Goal: Task Accomplishment & Management: Manage account settings

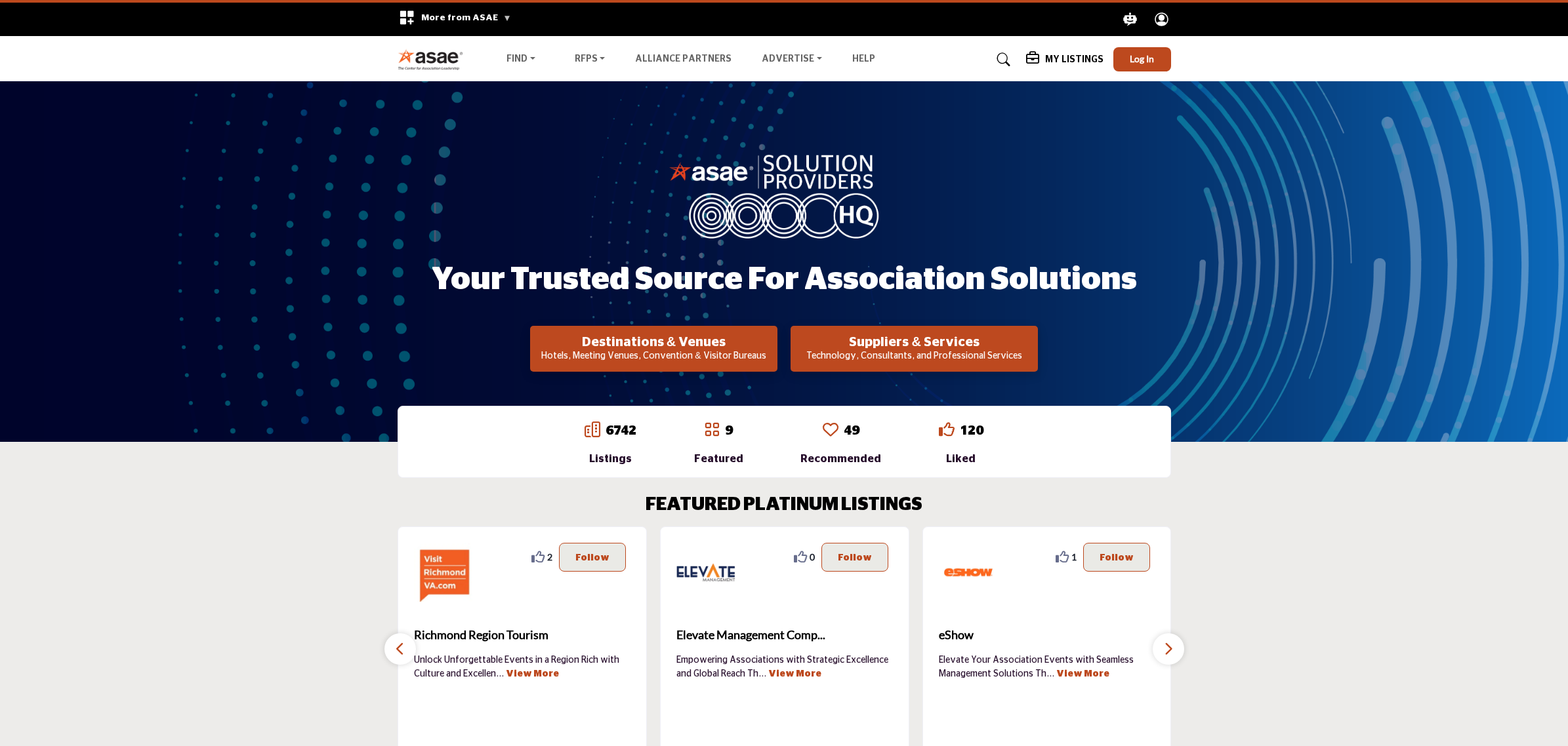
click at [1505, 553] on section "FEATURED PLATINUM LISTINGS 0 0 Follow Following Greensboro Area CVB ... View Mo…" at bounding box center [784, 626] width 1568 height 317
click at [1134, 60] on span "Log In" at bounding box center [1142, 58] width 24 height 11
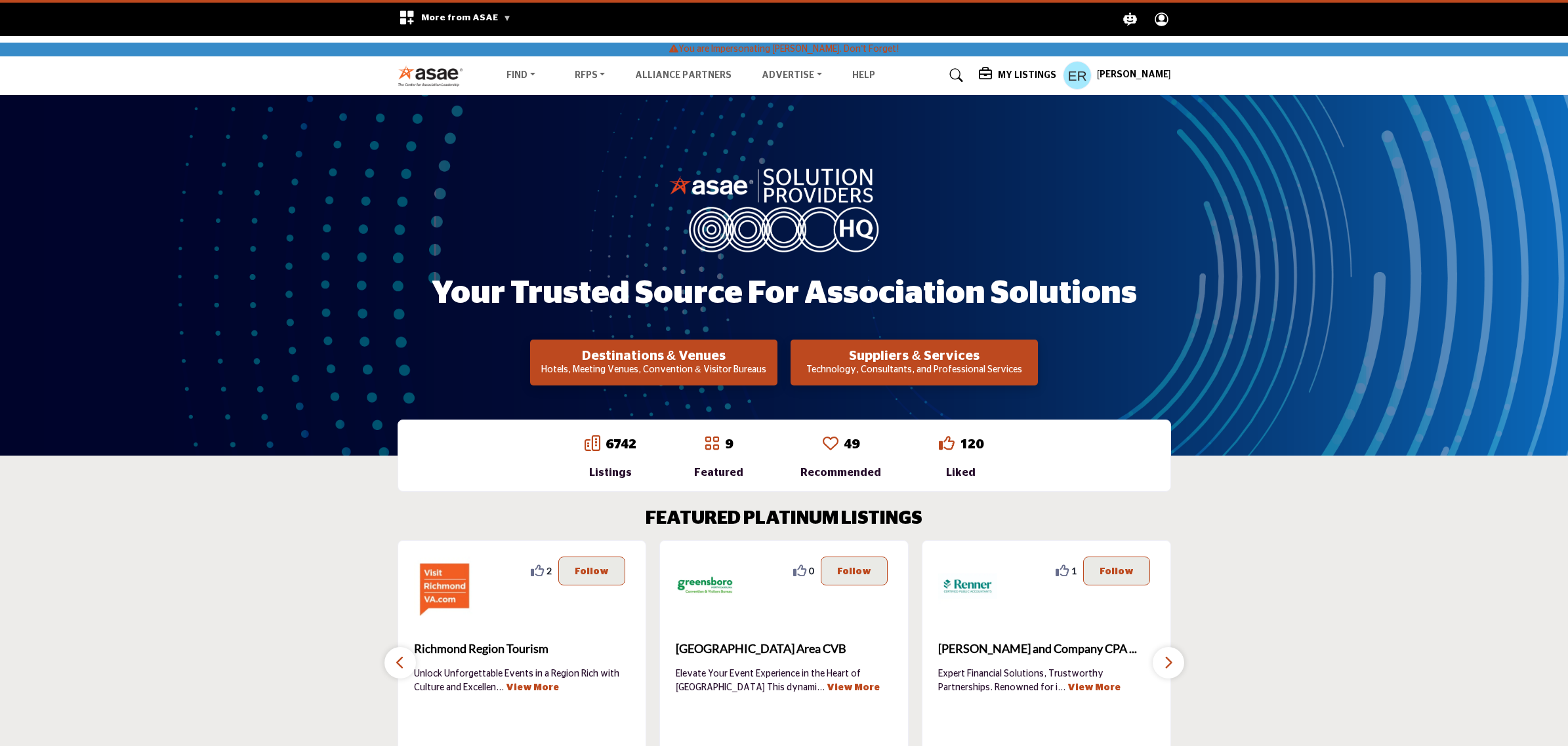
click at [1037, 71] on h5 "My Listings" at bounding box center [1027, 75] width 59 height 12
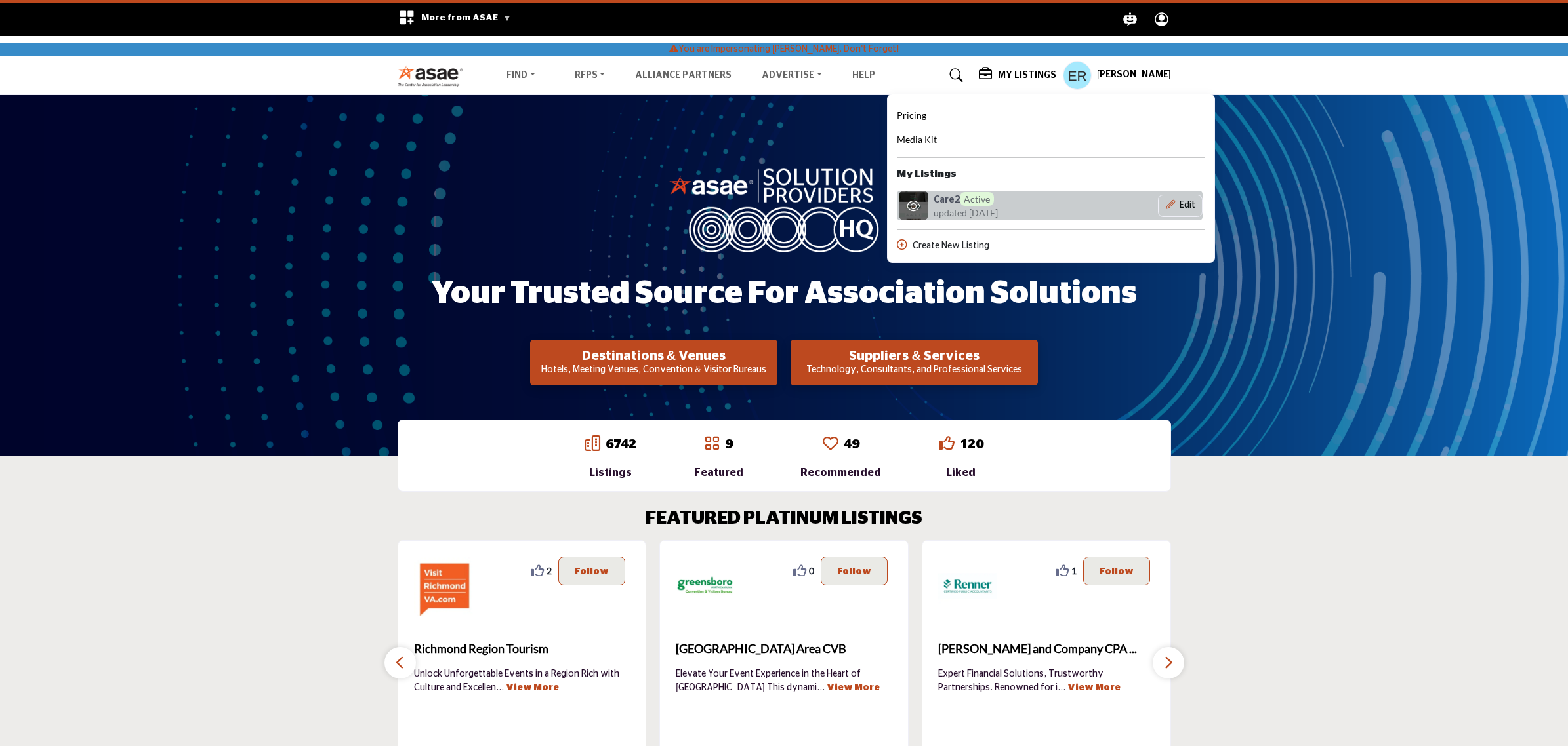
click at [976, 204] on h6 "Care2 Active" at bounding box center [964, 199] width 60 height 14
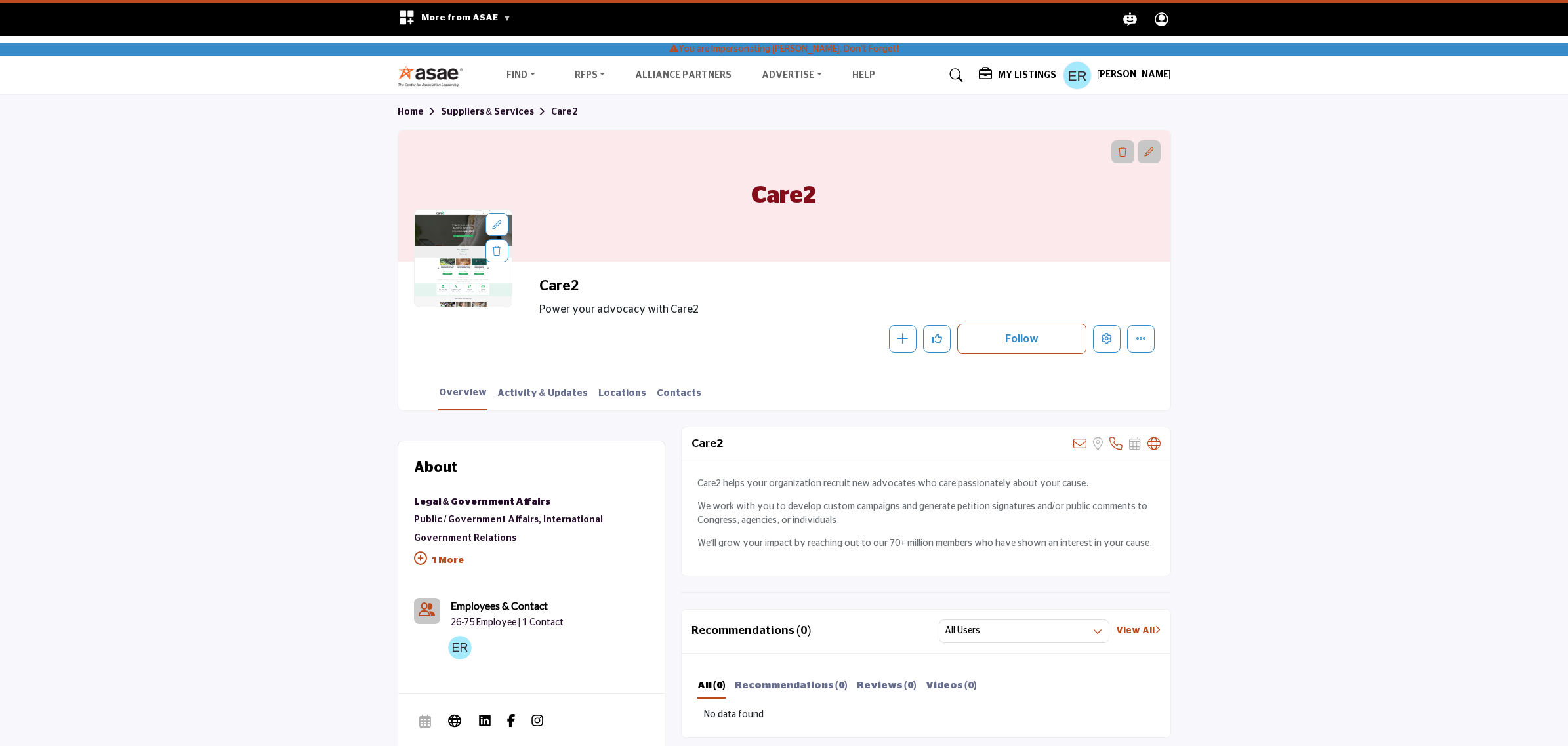
click at [1018, 70] on h5 "My Listings" at bounding box center [1027, 75] width 59 height 12
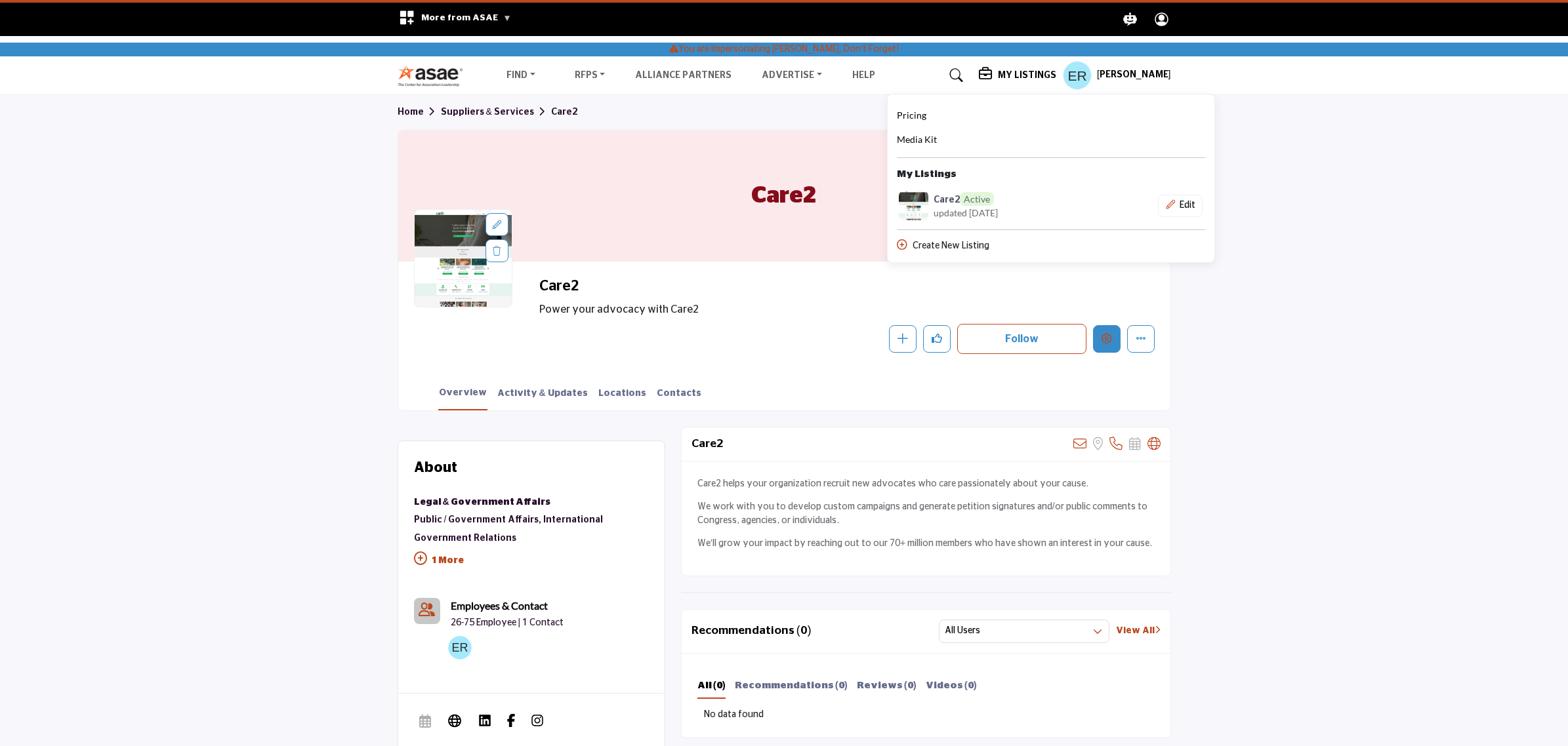
click at [1112, 345] on button "Edit company" at bounding box center [1107, 339] width 27 height 27
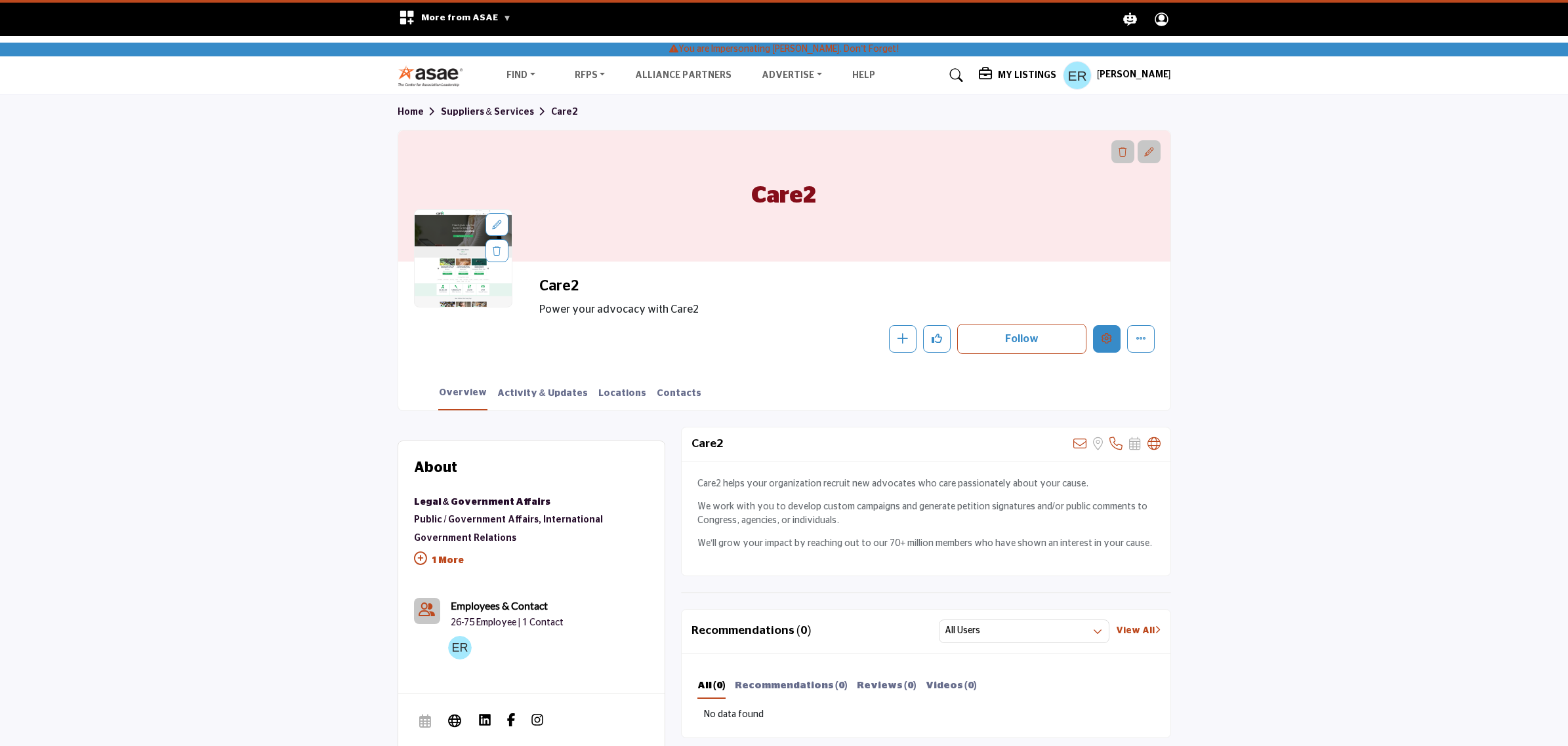
click at [1102, 337] on icon "Edit company" at bounding box center [1106, 338] width 10 height 10
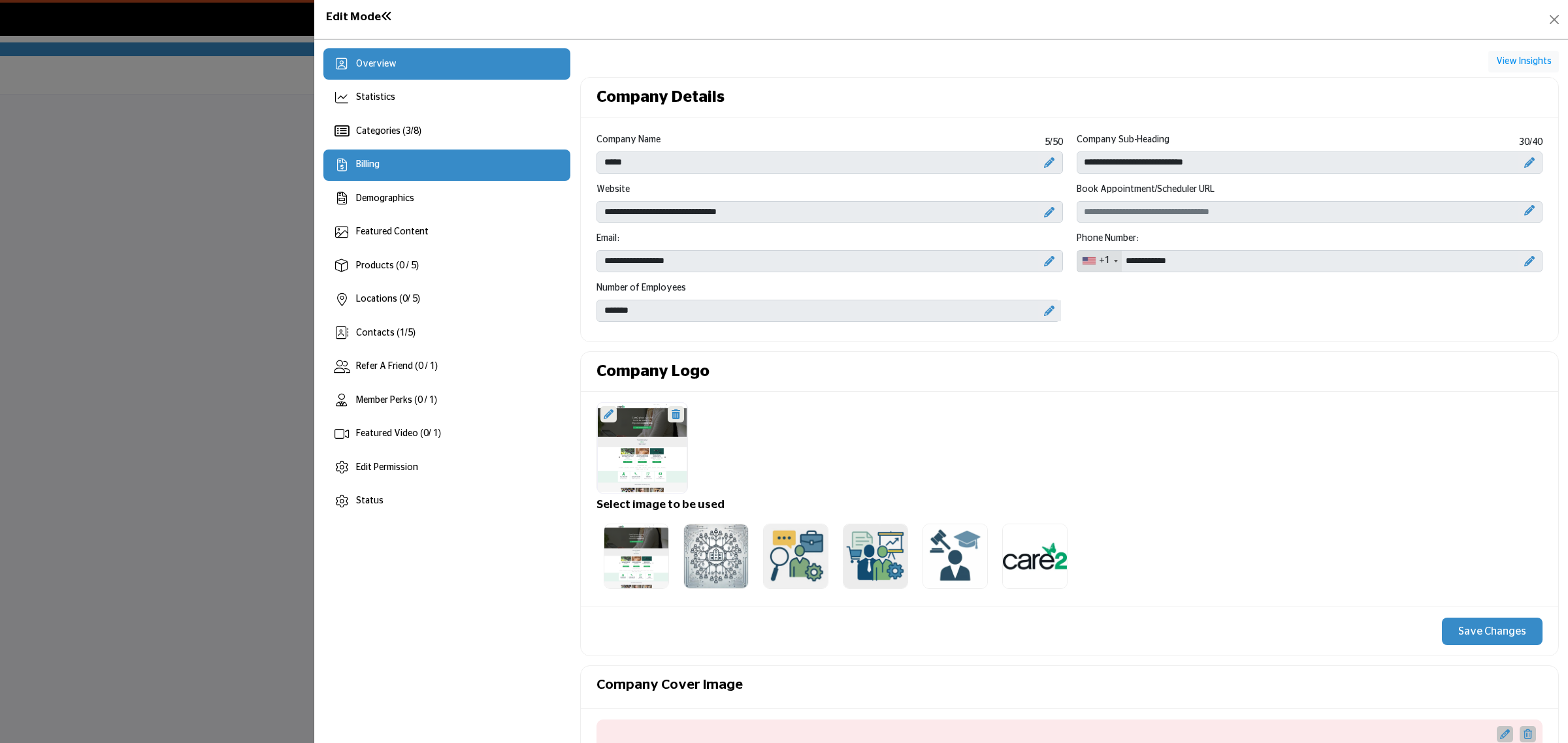
click at [445, 168] on div "Billing" at bounding box center [446, 164] width 247 height 31
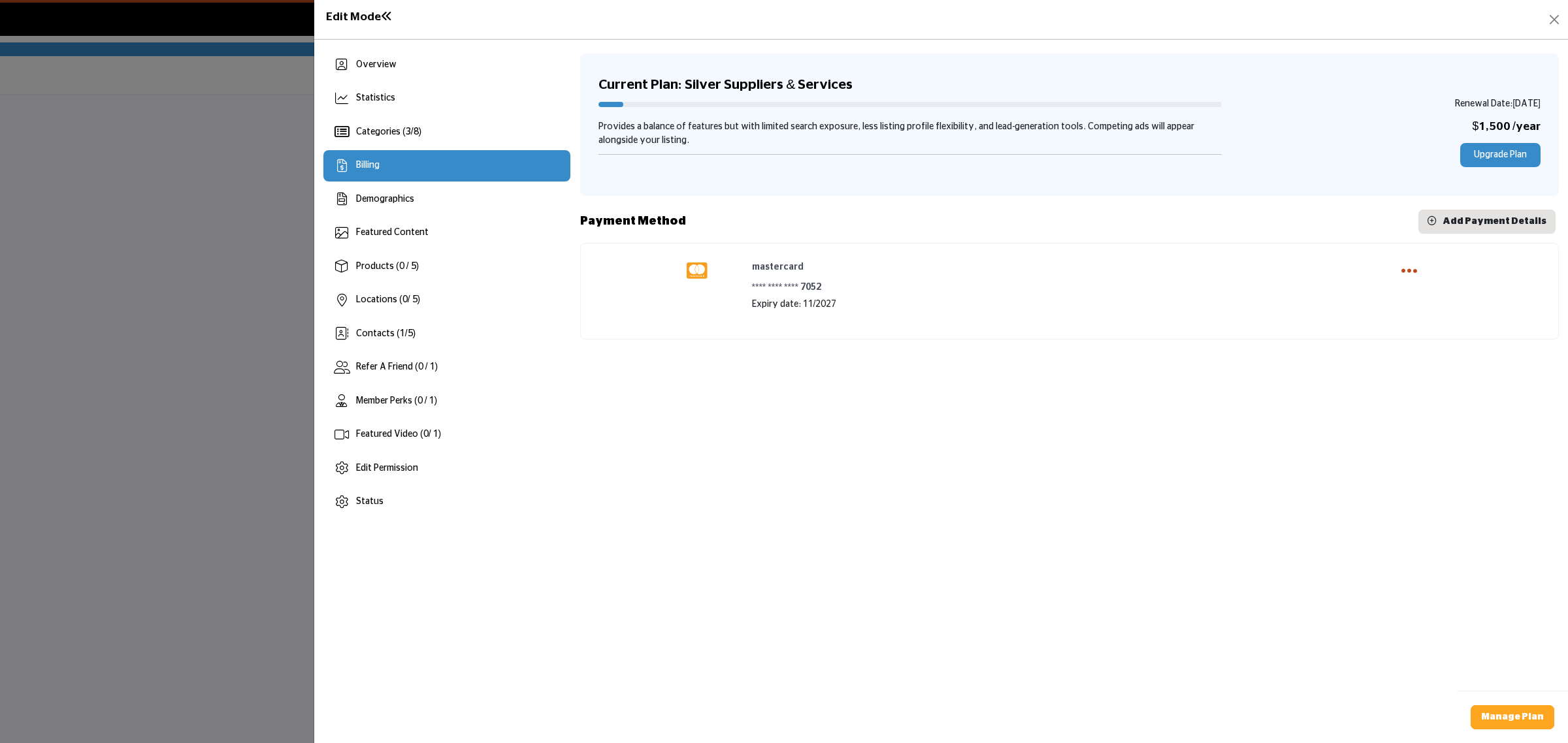
click at [1415, 265] on icon "Payment Options" at bounding box center [1410, 271] width 16 height 18
click at [1190, 449] on div "Current Plan: Silver Suppliers & Services Renewal Date: Aug 06, 2026 Provides a…" at bounding box center [1070, 283] width 979 height 469
click at [1511, 714] on b "Manage Plan" at bounding box center [1513, 717] width 63 height 9
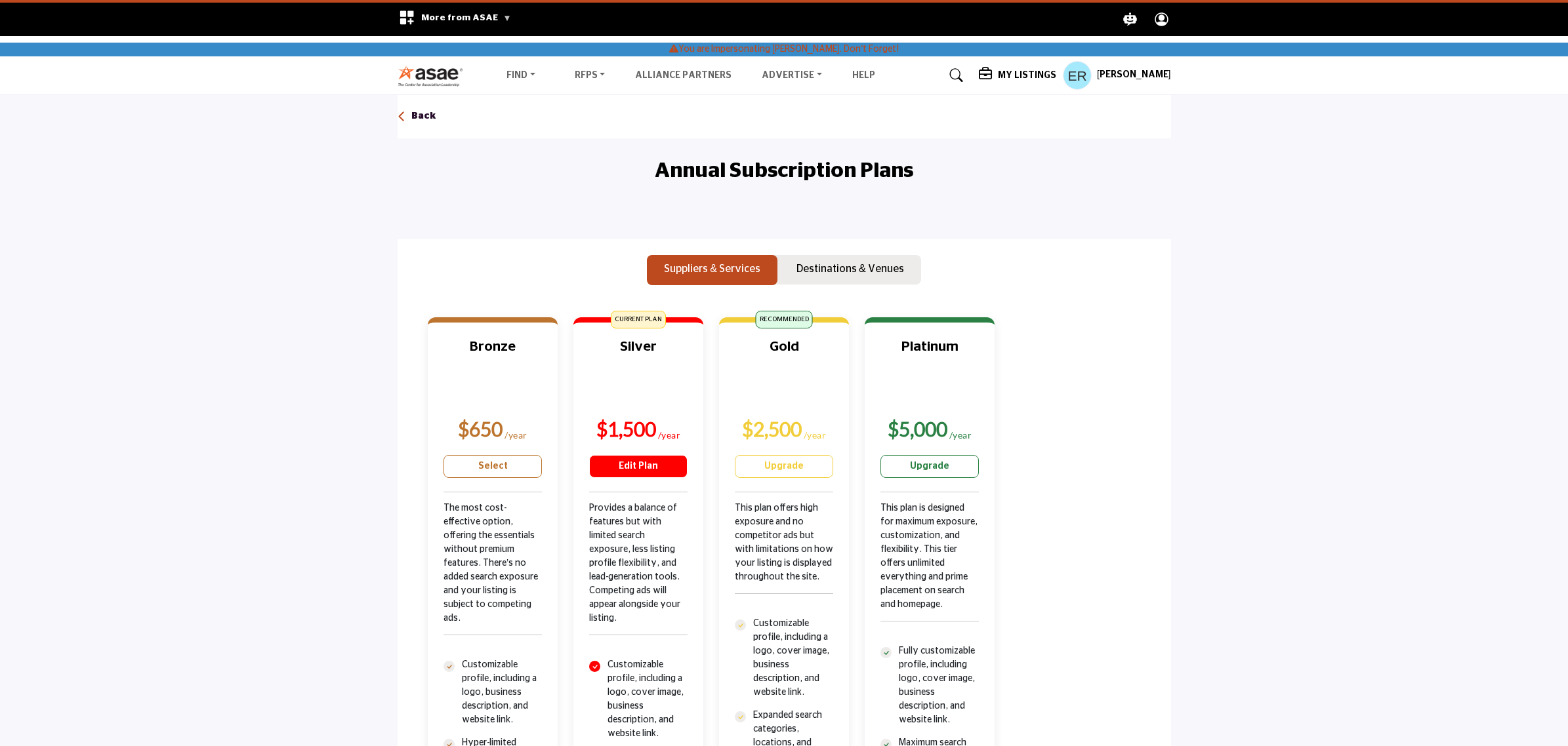
click at [636, 466] on link "Edit Plan" at bounding box center [638, 466] width 99 height 23
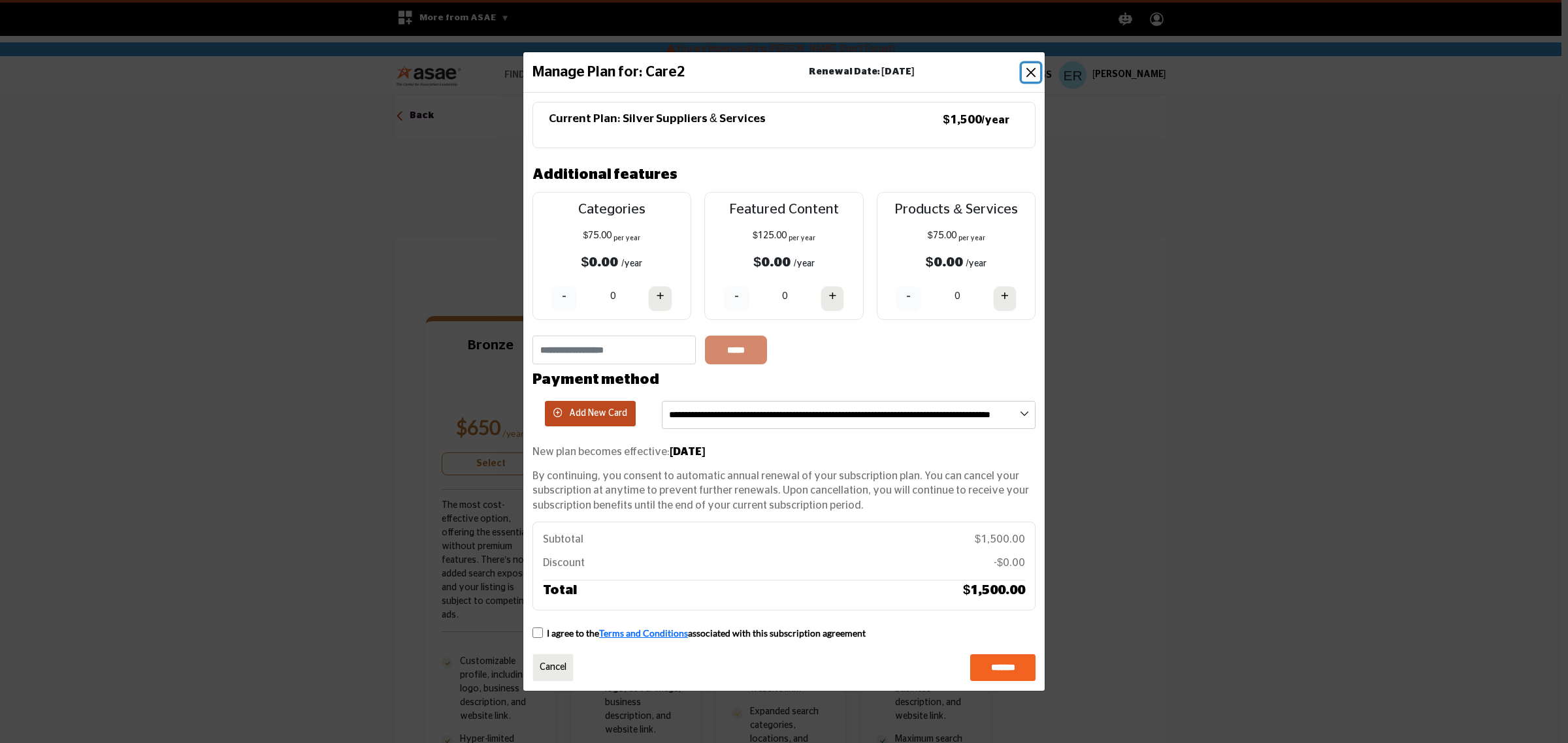
click at [1031, 69] on button "Close" at bounding box center [1031, 72] width 18 height 18
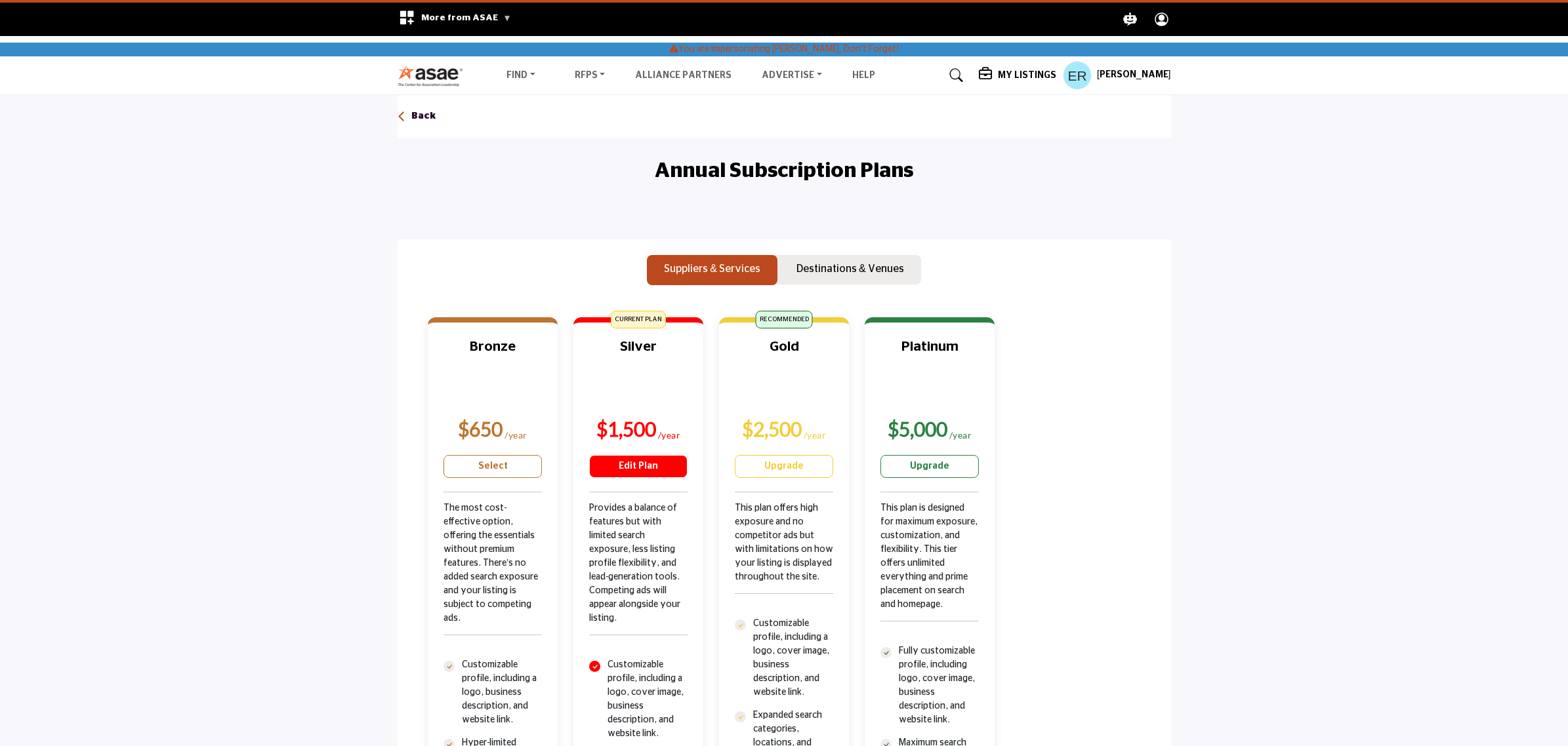
click at [624, 462] on link "Edit Plan" at bounding box center [638, 466] width 99 height 23
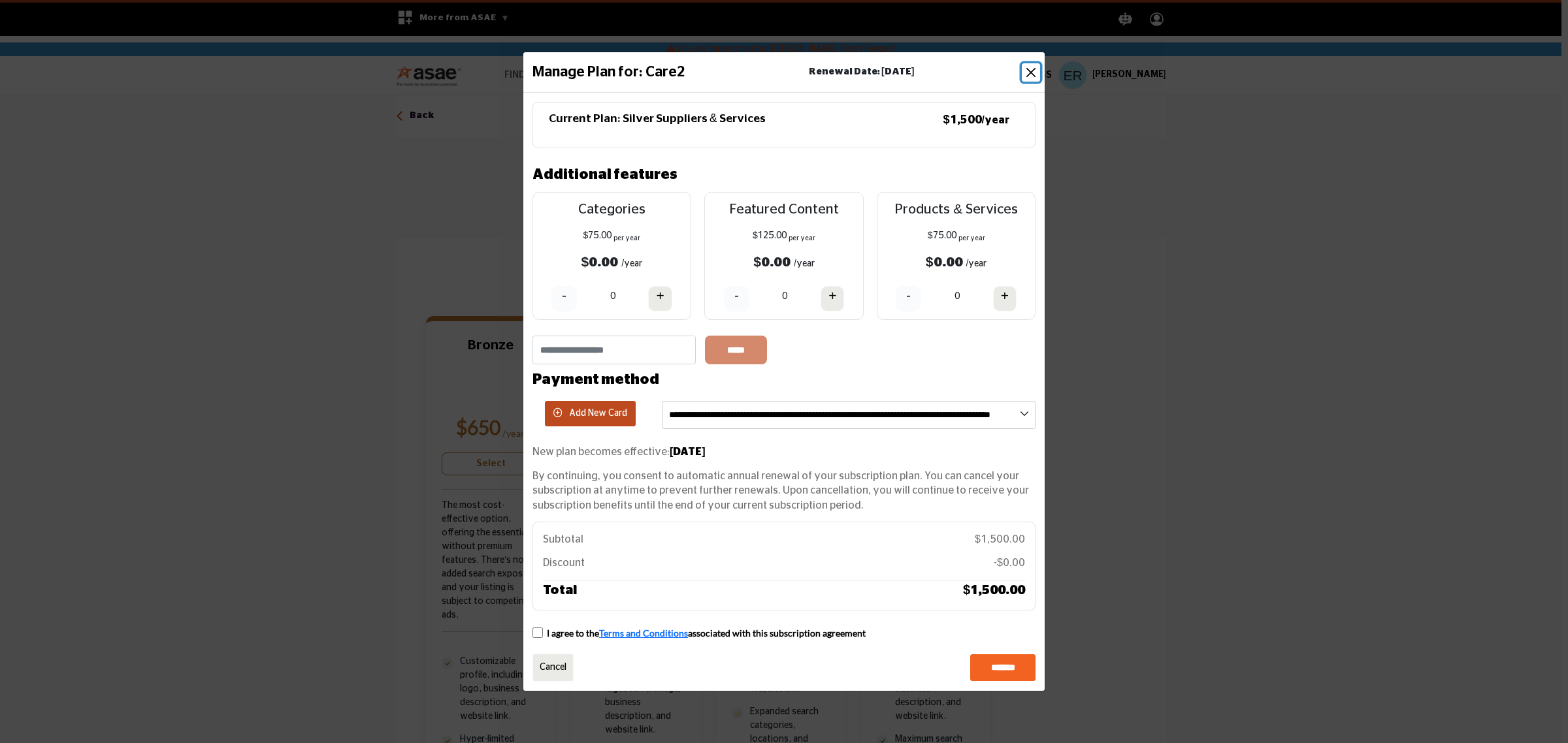
click at [1027, 66] on button "Close" at bounding box center [1031, 72] width 18 height 18
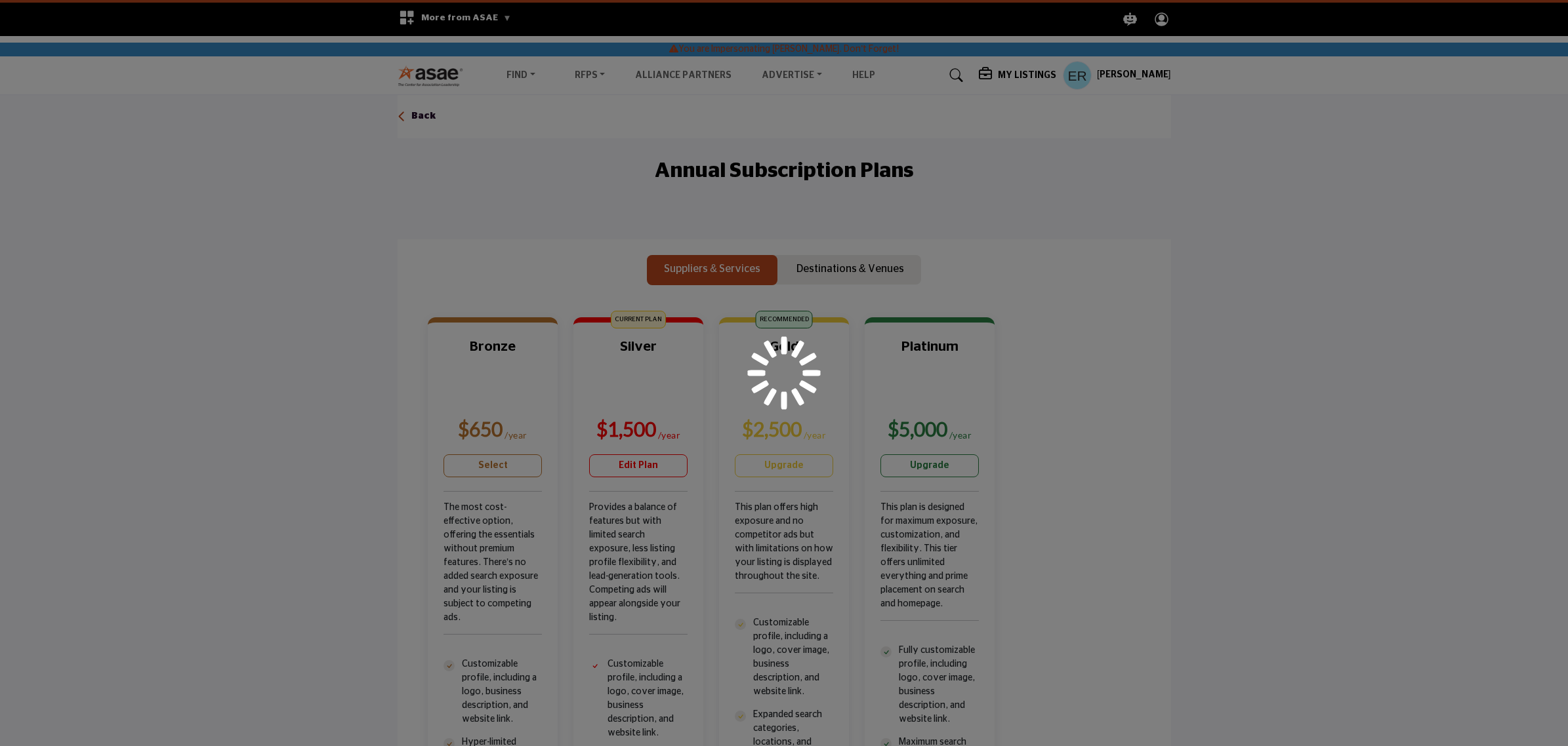
click at [1042, 74] on div at bounding box center [784, 373] width 1568 height 746
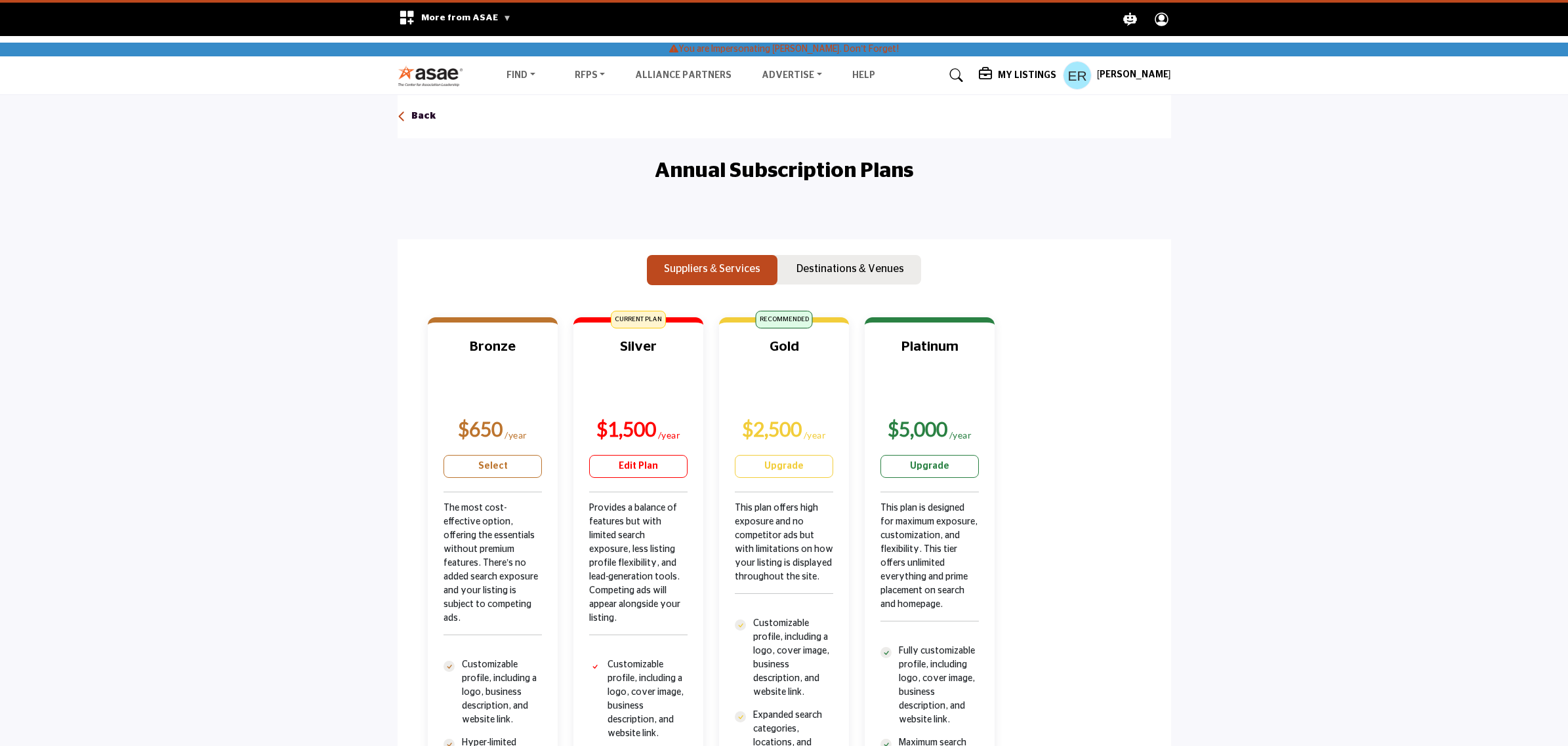
click at [1040, 67] on div "My Listings Pricing Media Kit" at bounding box center [1075, 75] width 192 height 29
click at [1032, 87] on div "My Listings Pricing Media Kit" at bounding box center [1075, 75] width 192 height 29
click at [1039, 83] on div "My Listings" at bounding box center [1017, 75] width 78 height 16
click at [1132, 69] on h5 "[PERSON_NAME]" at bounding box center [1134, 75] width 74 height 13
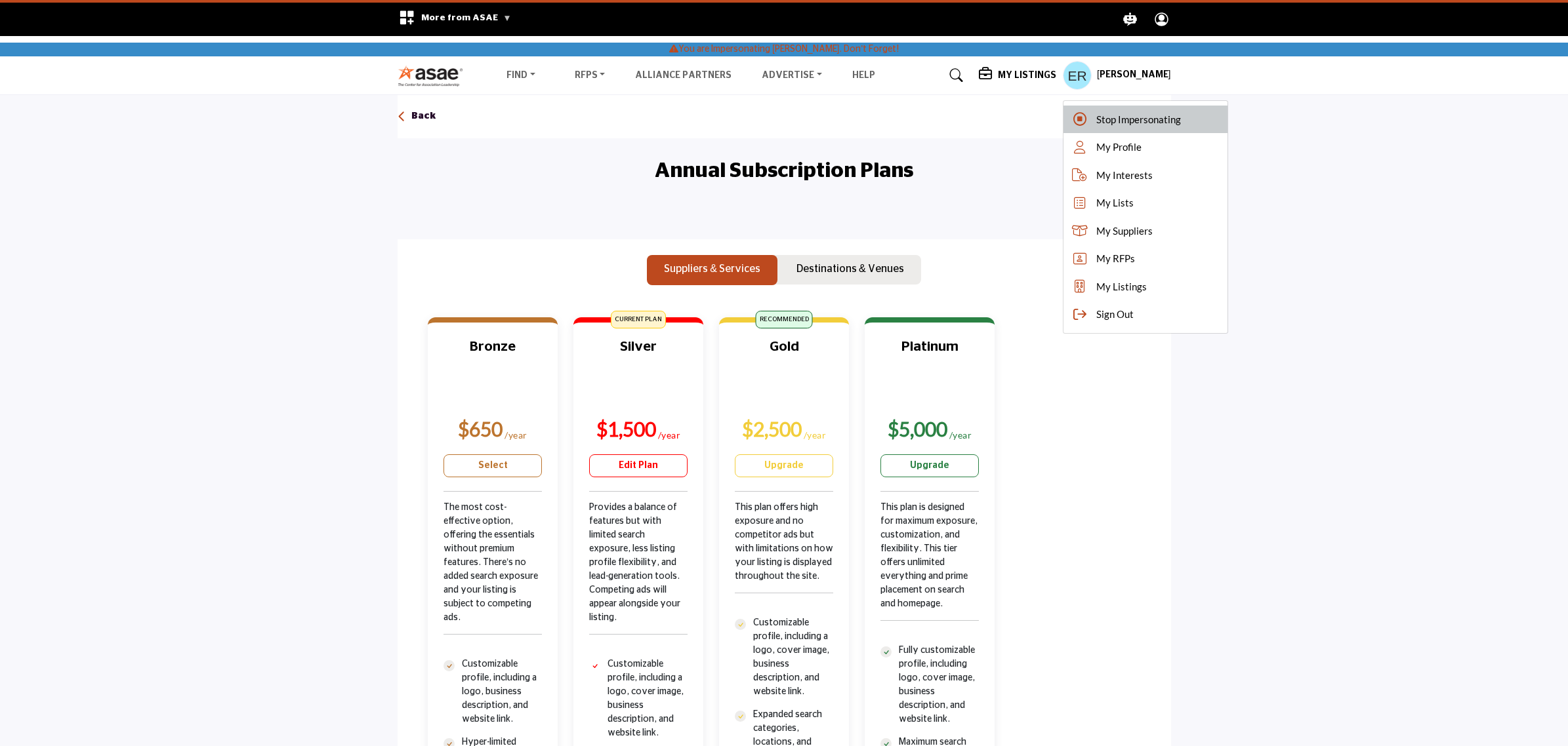
click at [1126, 109] on div "Stop Impersonating" at bounding box center [1146, 119] width 164 height 28
click at [0, 0] on div at bounding box center [0, 0] width 0 height 0
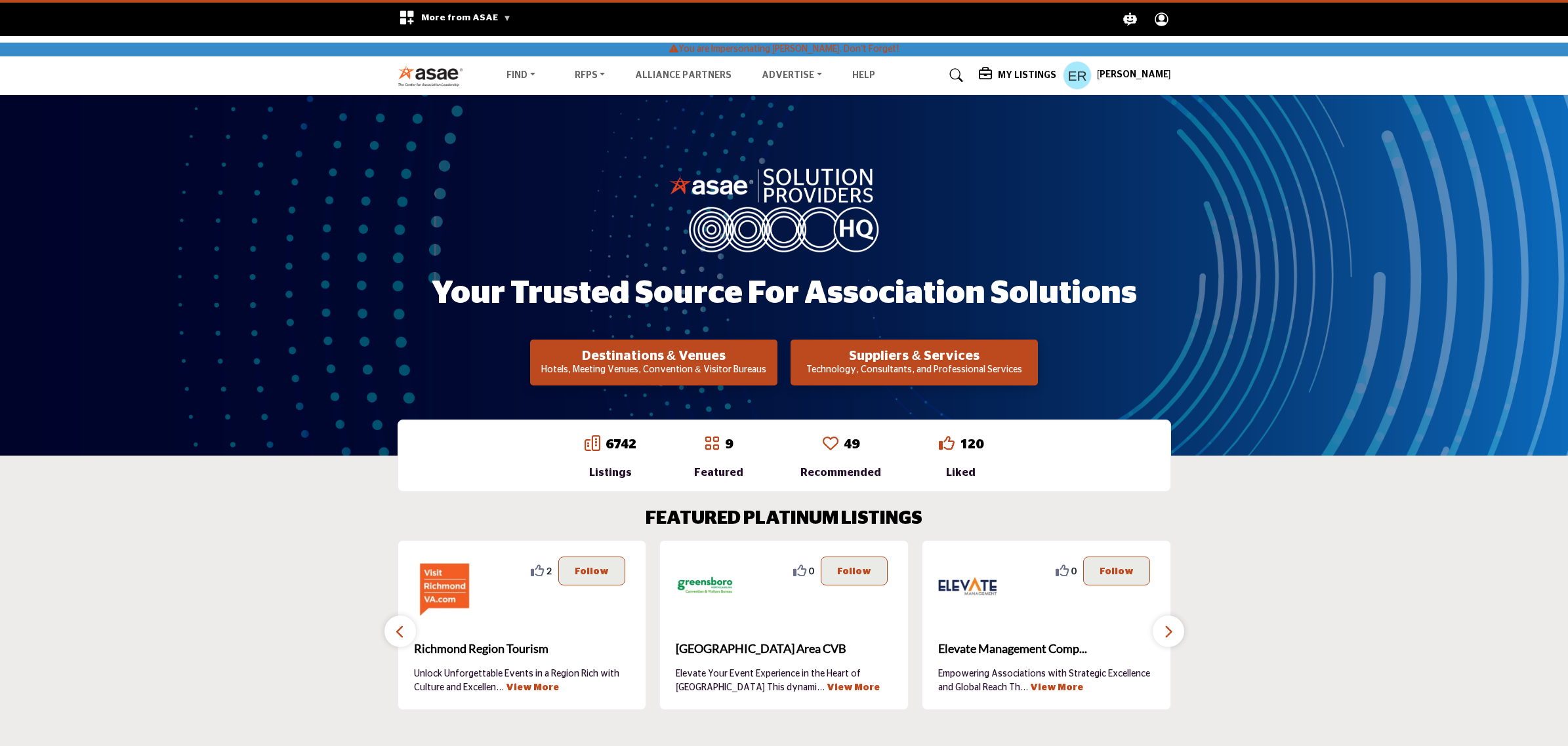
click at [995, 71] on icon at bounding box center [987, 74] width 16 height 13
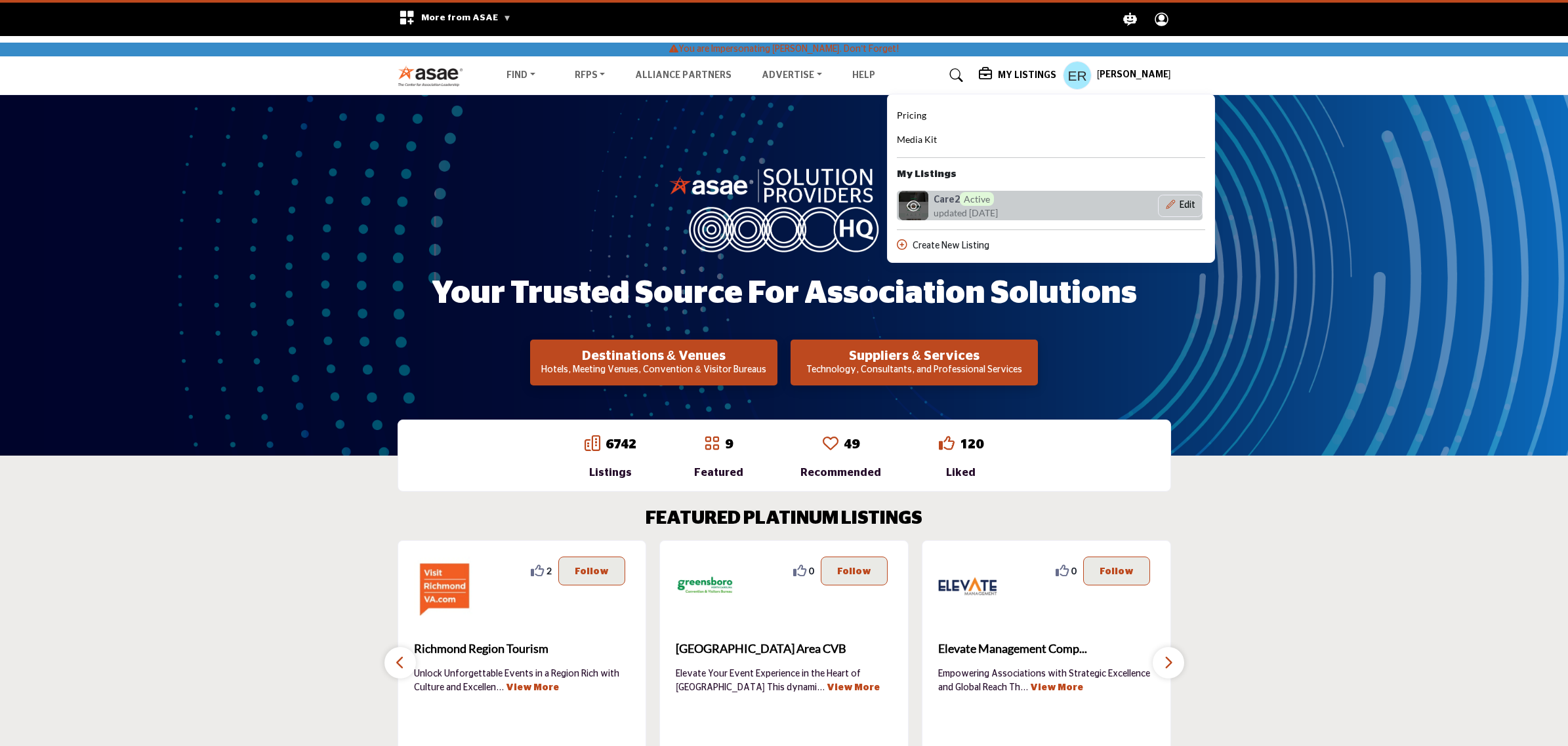
click at [994, 201] on span "Active" at bounding box center [976, 199] width 34 height 14
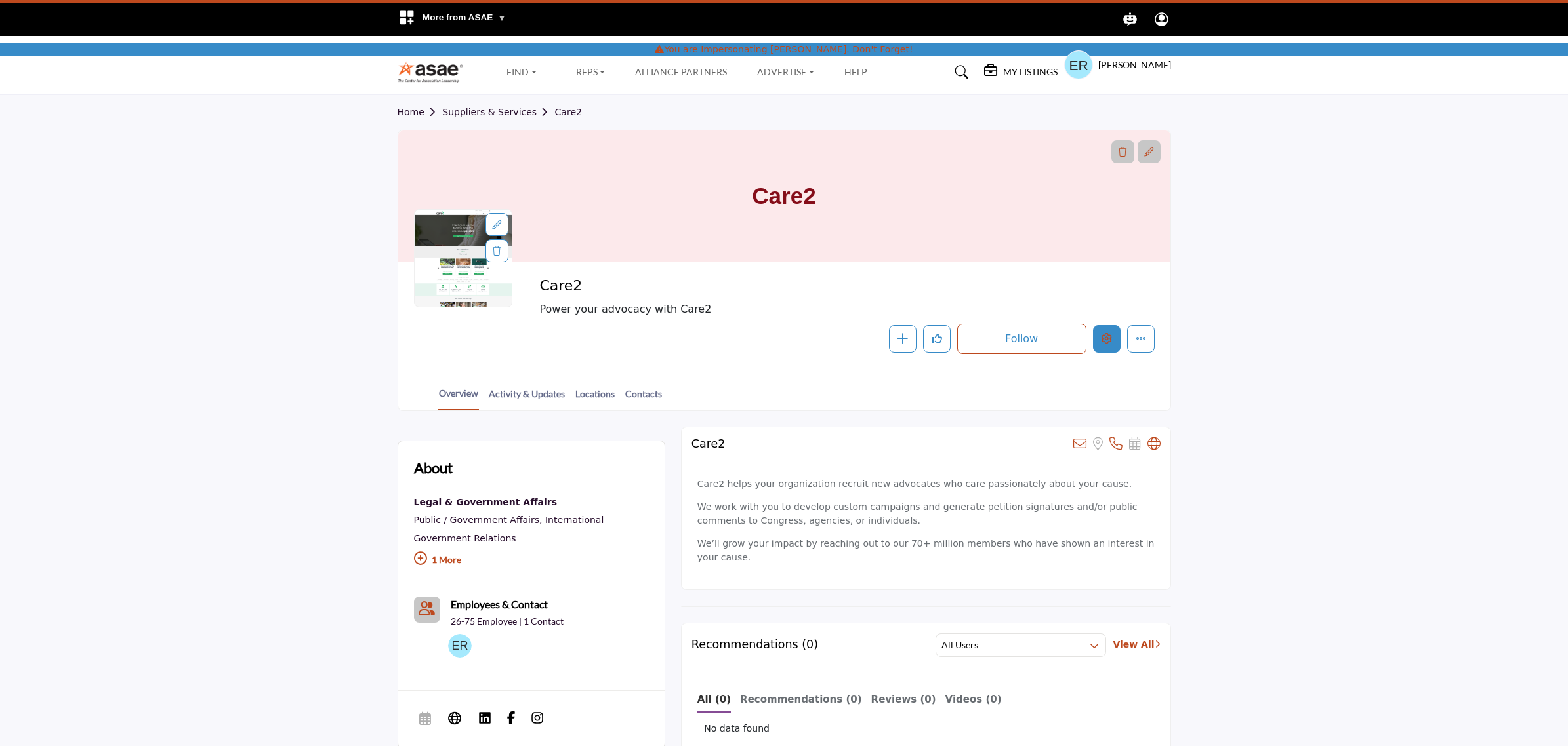
click at [1101, 340] on icon "Edit company" at bounding box center [1106, 338] width 10 height 10
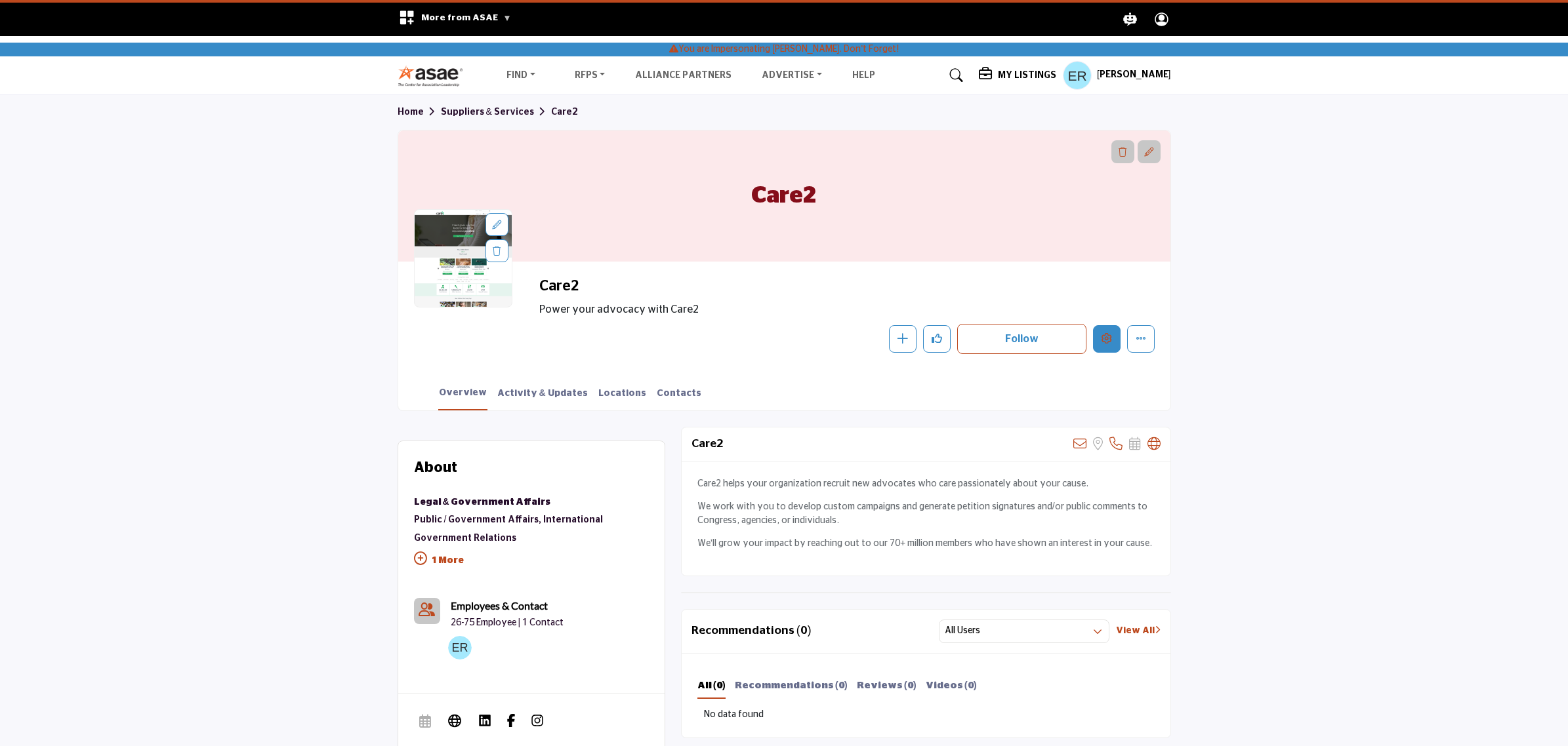
click at [1107, 340] on icon "Edit company" at bounding box center [1106, 338] width 10 height 10
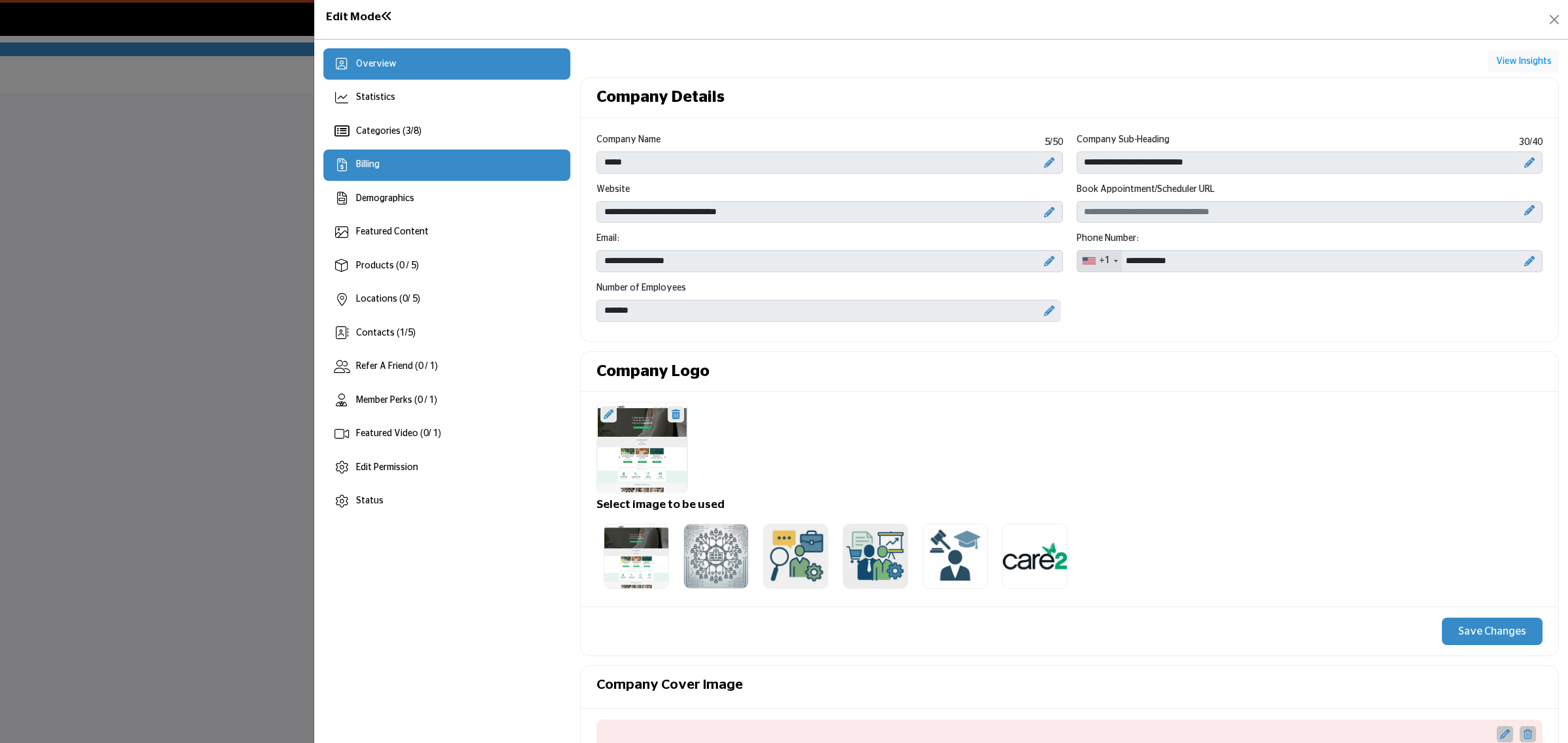
click at [435, 161] on div "Billing" at bounding box center [446, 164] width 247 height 31
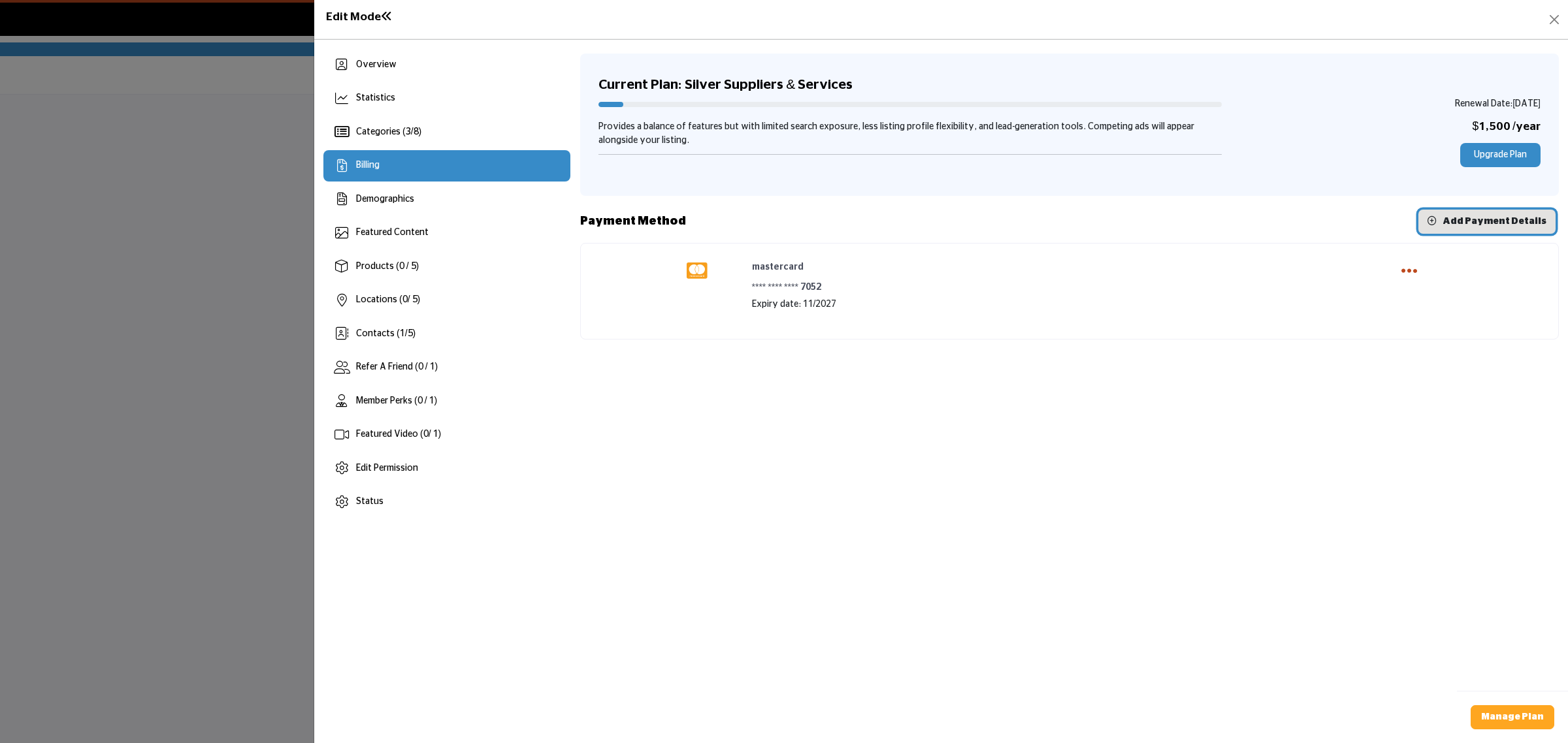
click at [1491, 227] on button "Add Payment Details" at bounding box center [1487, 222] width 137 height 24
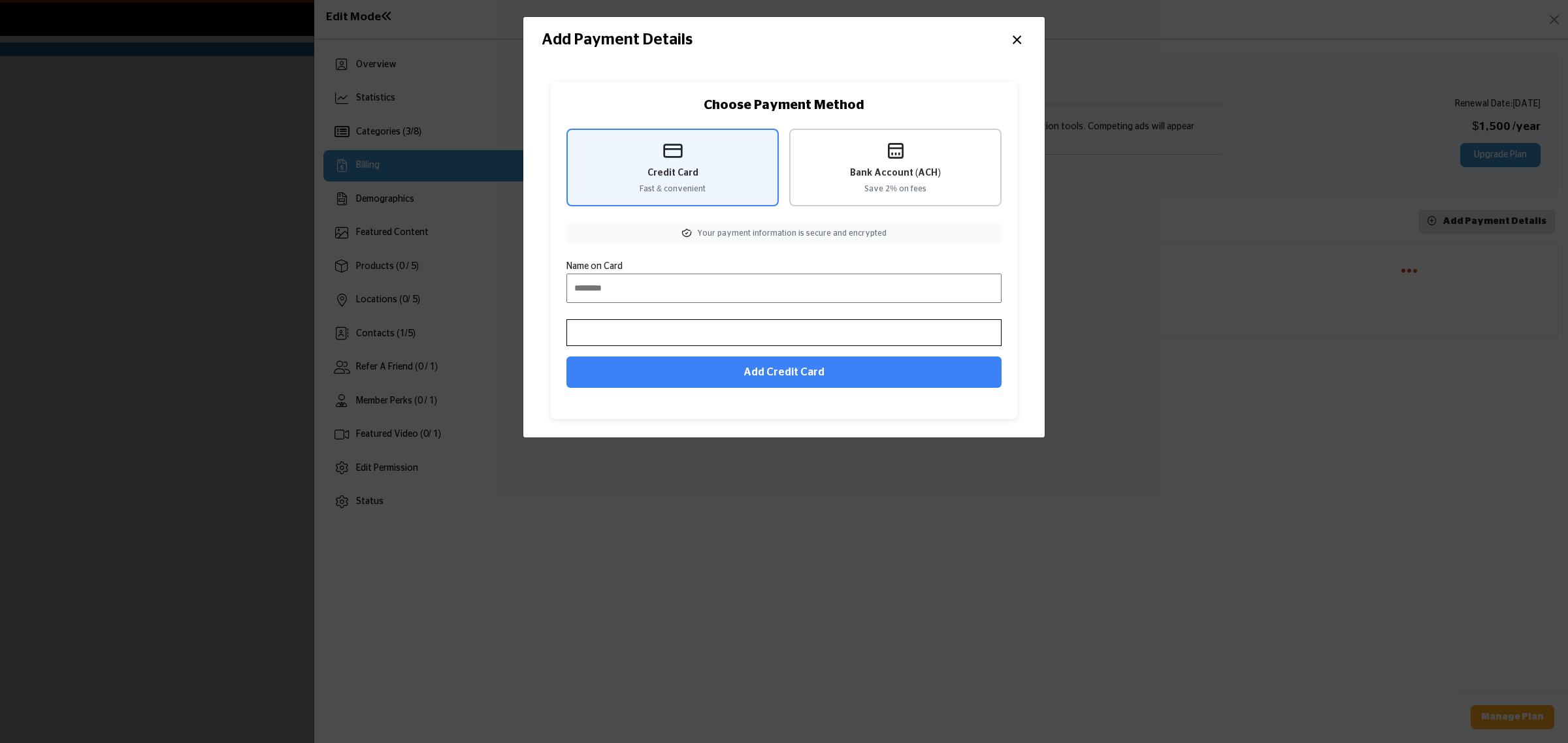
click at [888, 167] on span "Bank Account (ACH)" at bounding box center [896, 173] width 91 height 14
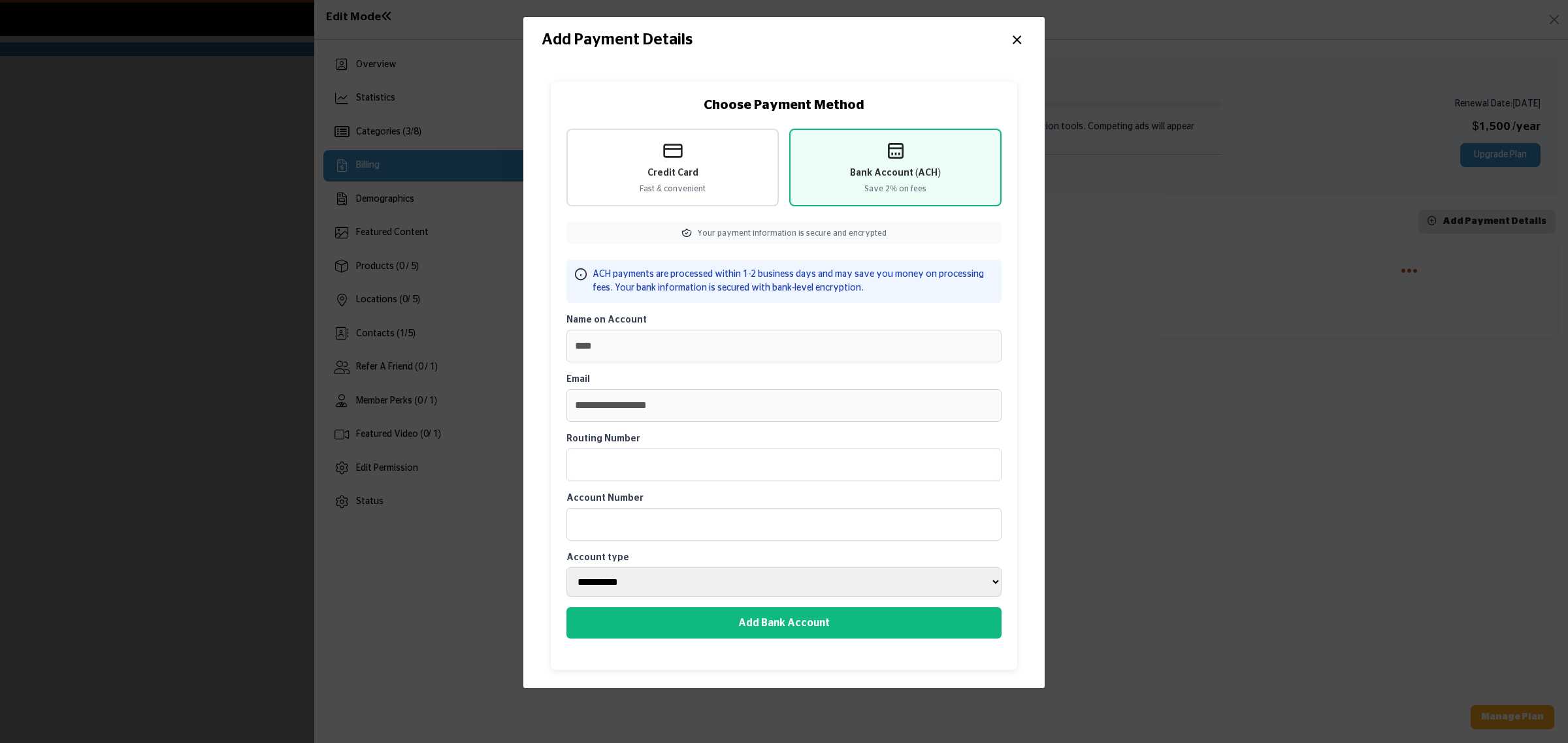
click at [1015, 43] on button "×" at bounding box center [1017, 38] width 19 height 25
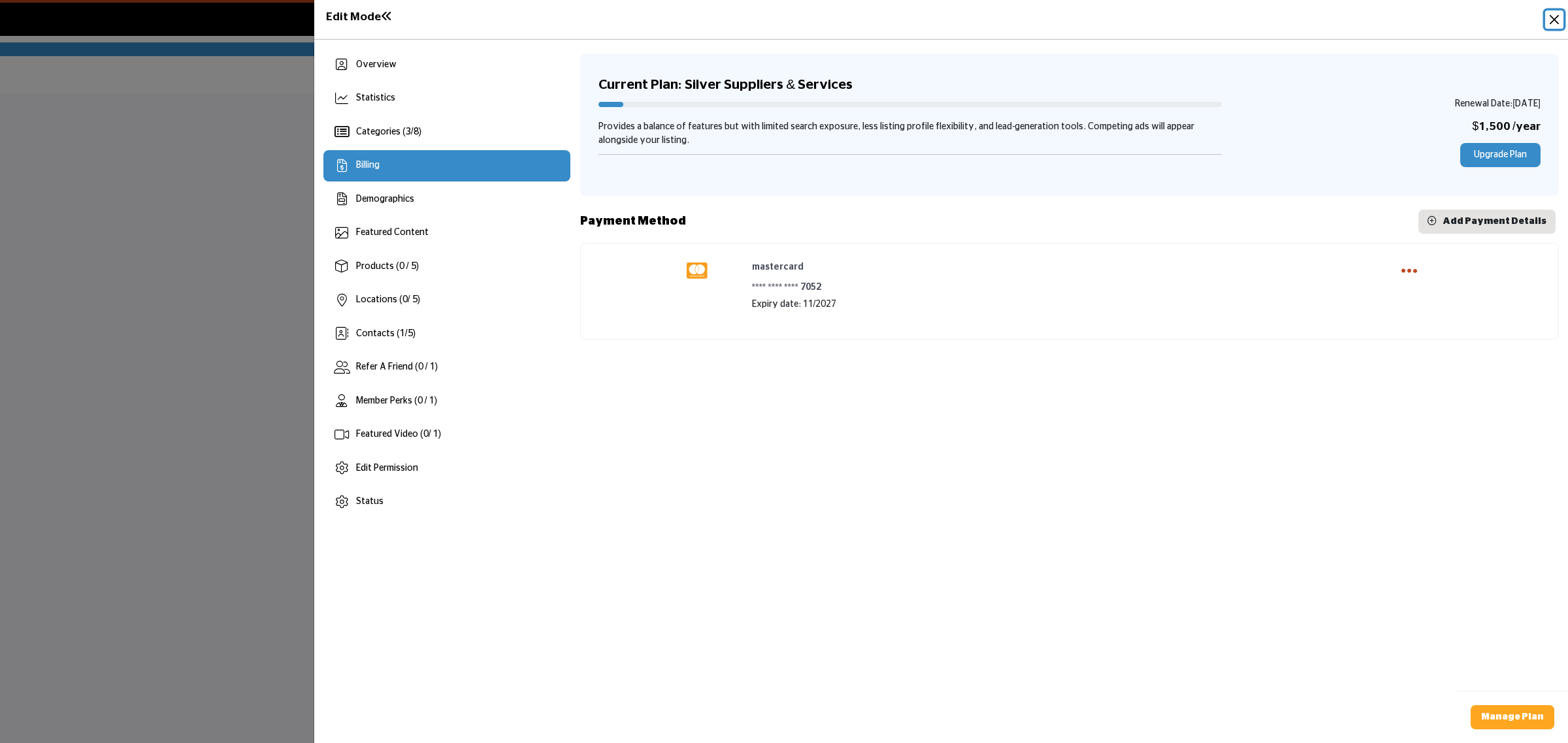
click at [1550, 17] on button "Close" at bounding box center [1554, 19] width 18 height 18
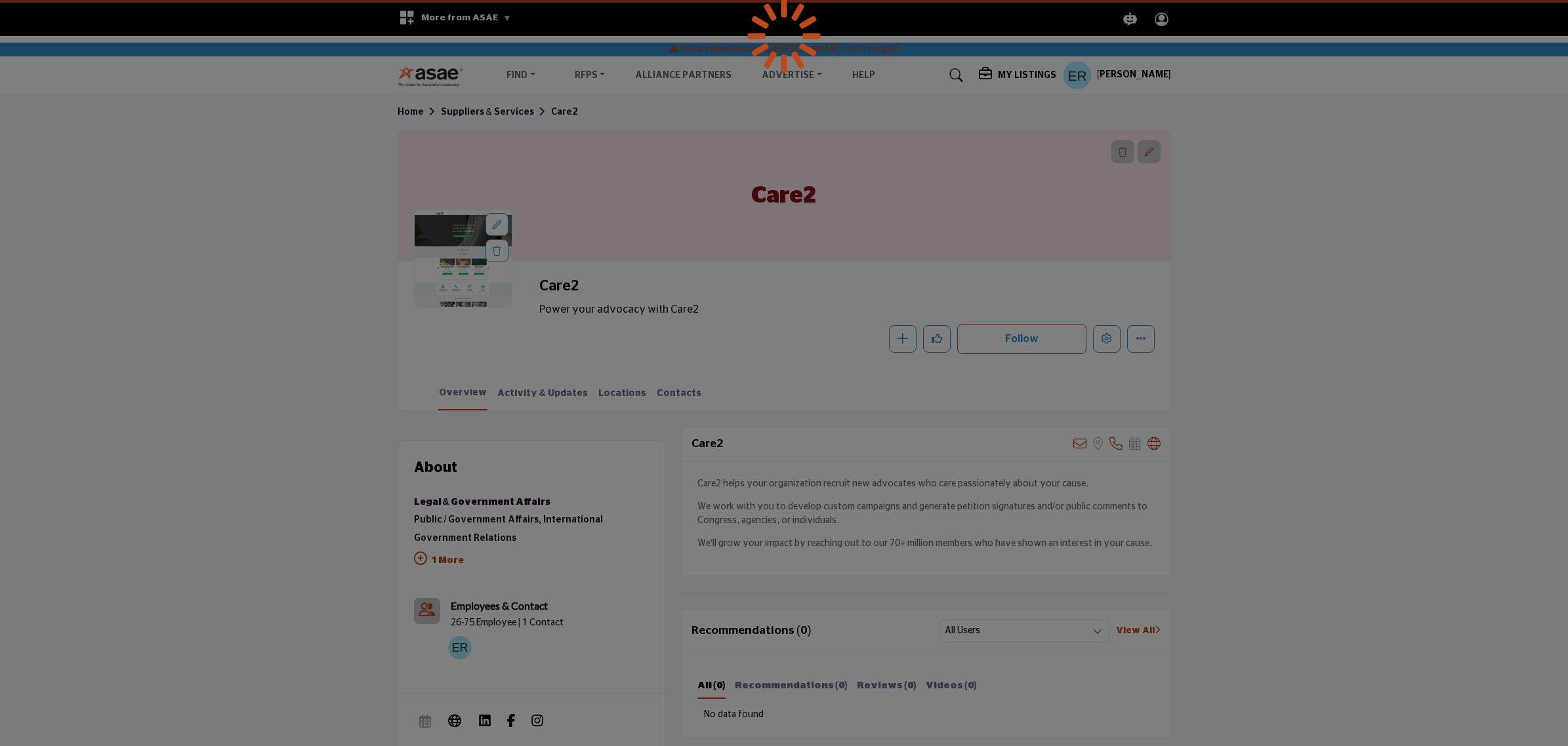
click at [1119, 67] on div at bounding box center [784, 373] width 1568 height 746
click at [1119, 72] on div at bounding box center [784, 373] width 1568 height 746
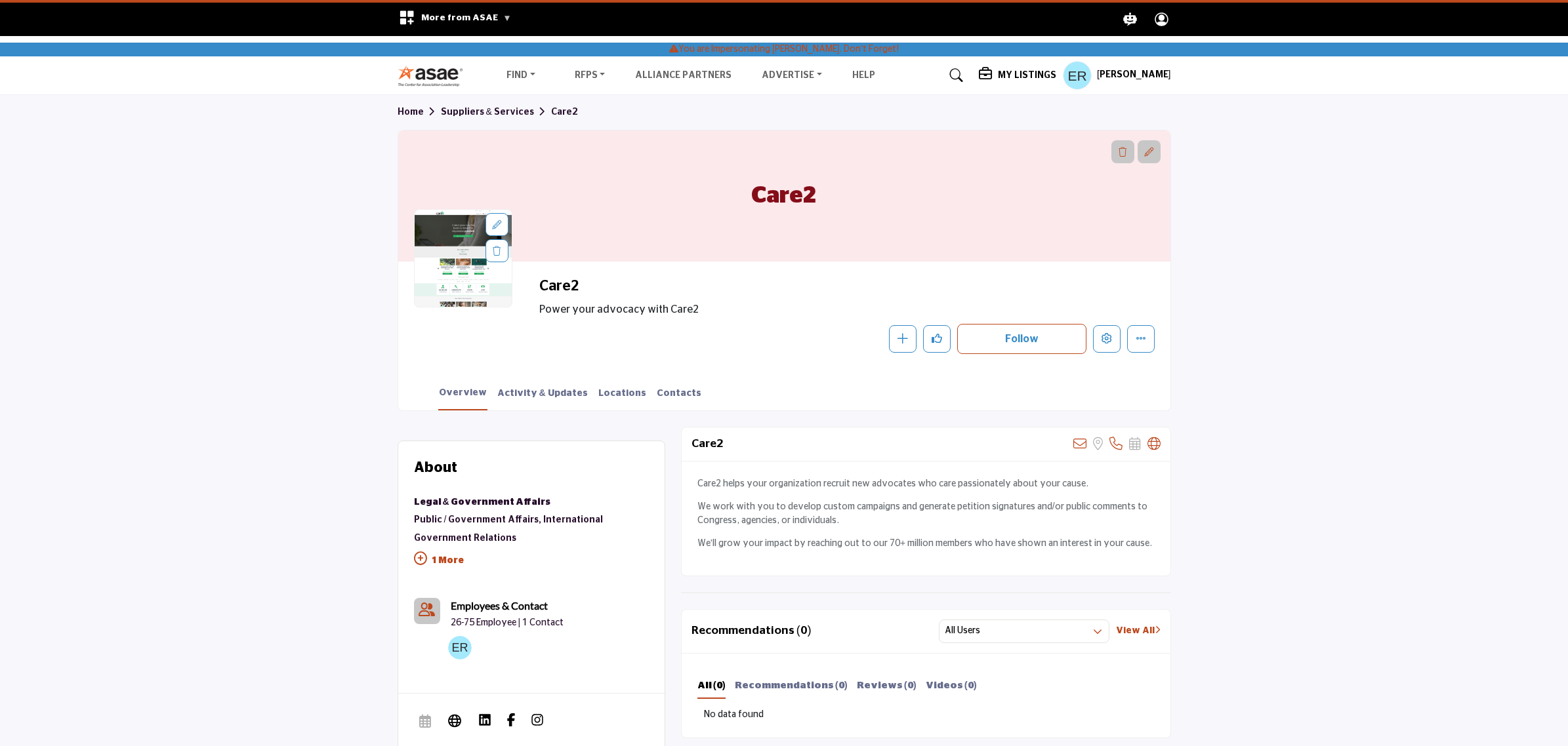
click at [1165, 80] on h5 "[PERSON_NAME]" at bounding box center [1134, 75] width 74 height 13
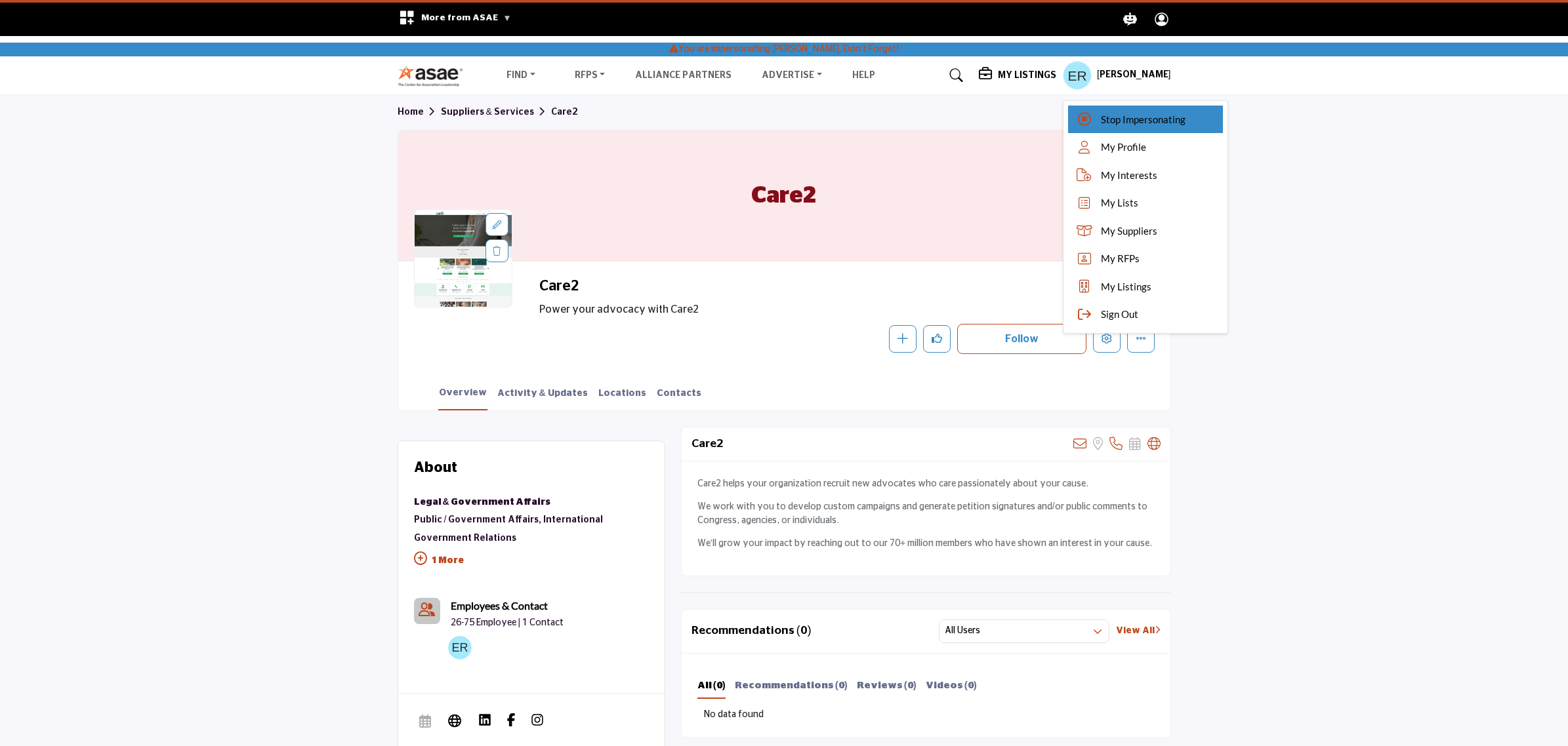
click at [1125, 119] on span "Stop Impersonating" at bounding box center [1143, 119] width 85 height 15
click at [0, 0] on div at bounding box center [0, 0] width 0 height 0
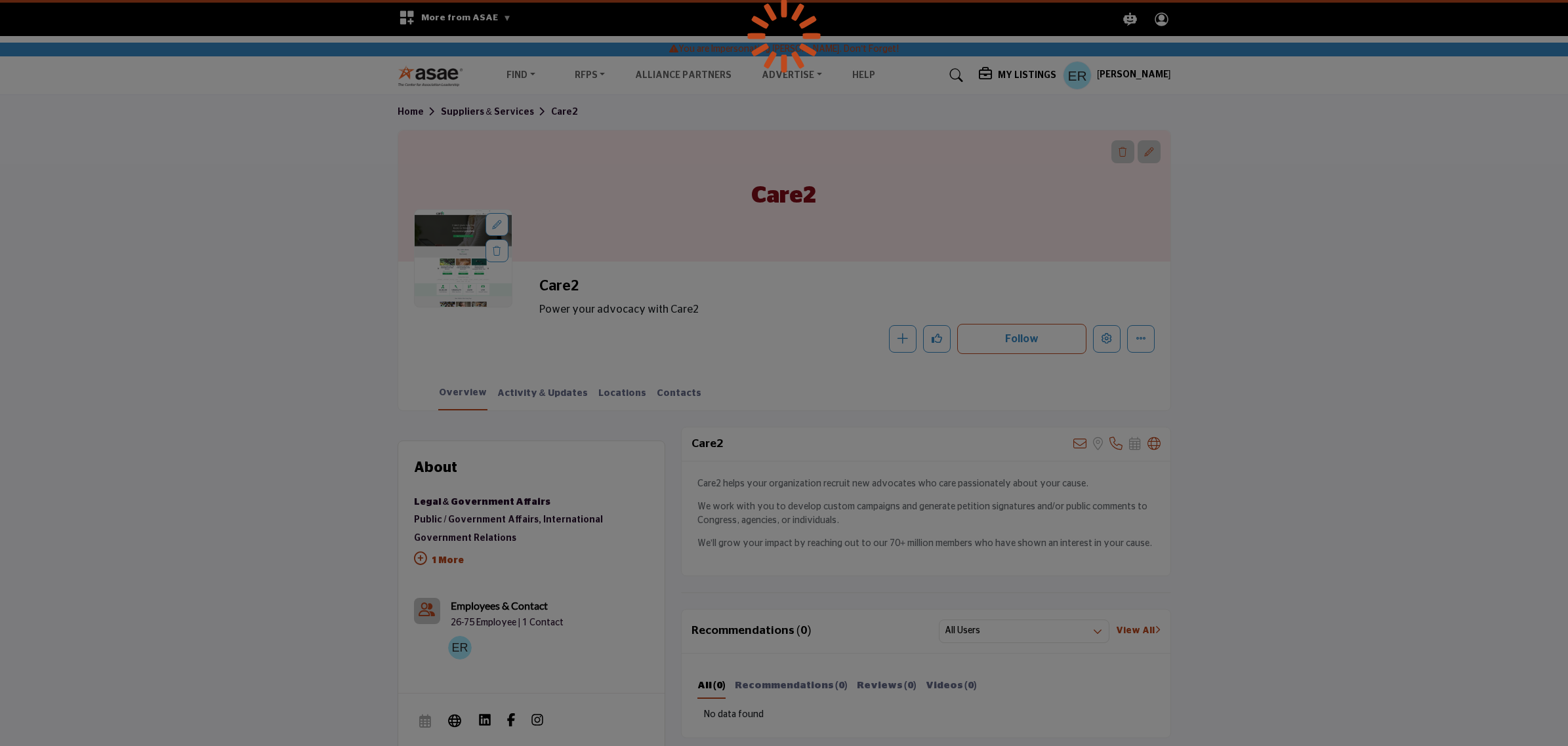
click at [1125, 119] on div at bounding box center [784, 373] width 1568 height 746
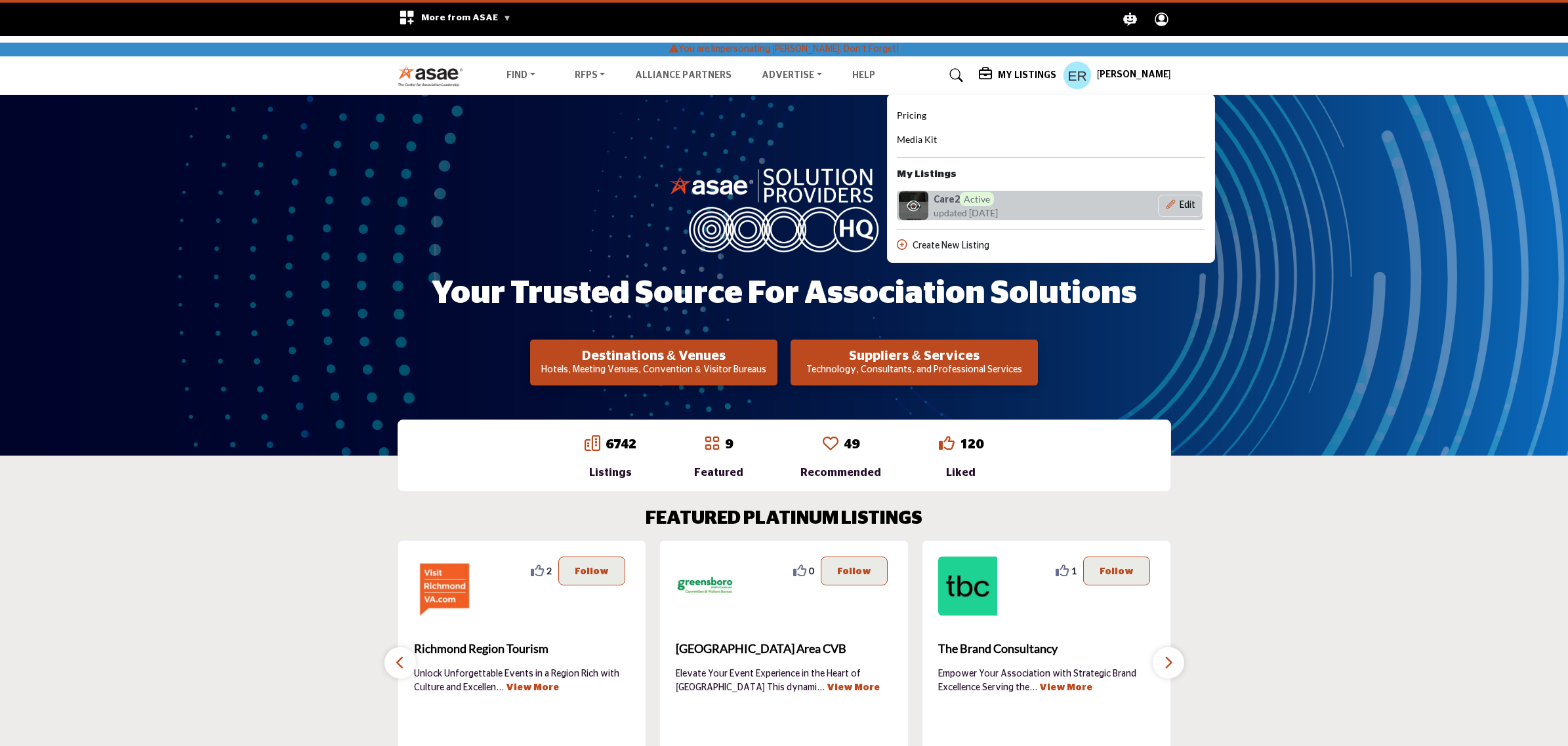
click at [971, 194] on h6 "Care2 Active" at bounding box center [964, 199] width 60 height 14
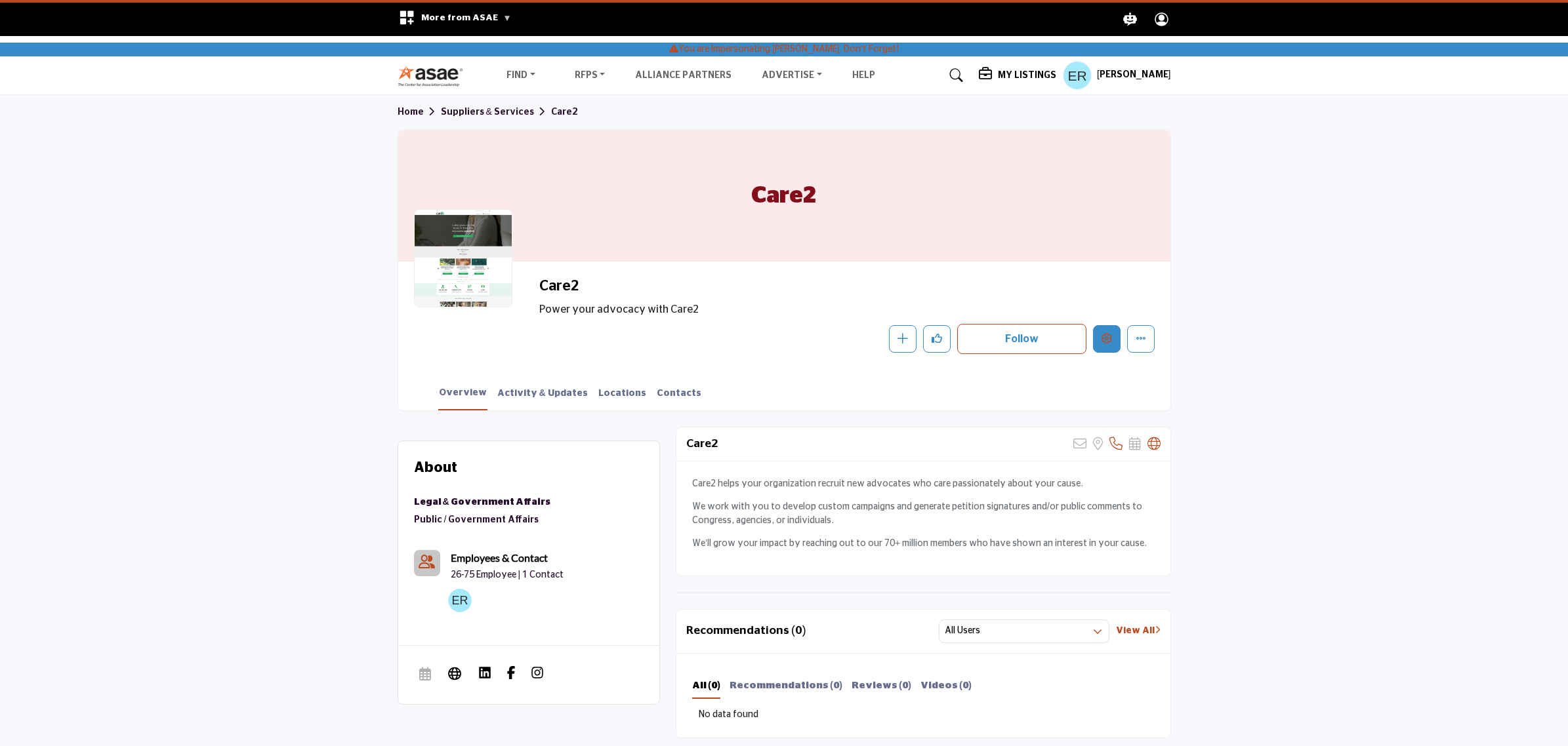
click at [1101, 337] on icon "Edit company" at bounding box center [1106, 338] width 10 height 10
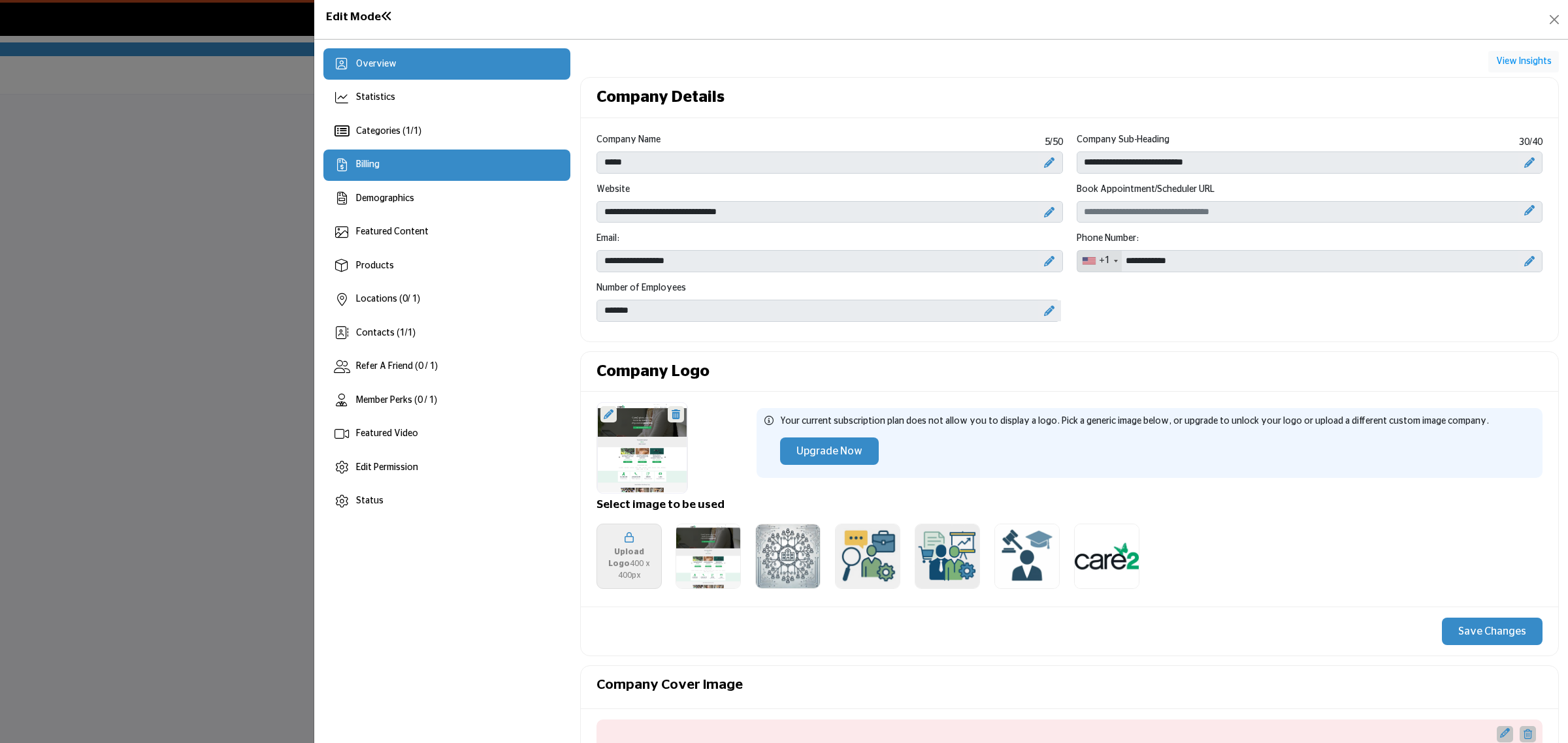
click at [455, 172] on div "Billing" at bounding box center [446, 164] width 247 height 31
